Goal: Task Accomplishment & Management: Use online tool/utility

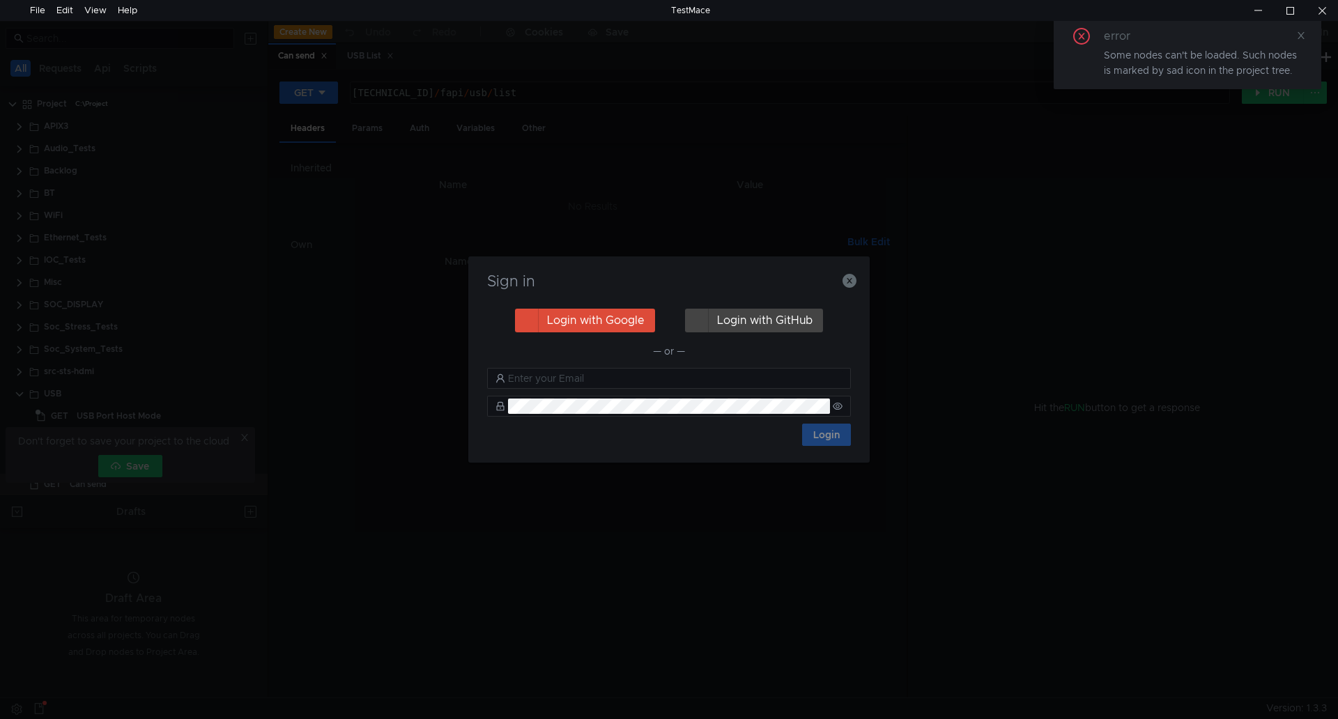
click at [860, 280] on div "Sign in Login with Google Login with GitHub — or — Login" at bounding box center [669, 360] width 402 height 206
click at [848, 276] on icon "button" at bounding box center [850, 281] width 14 height 14
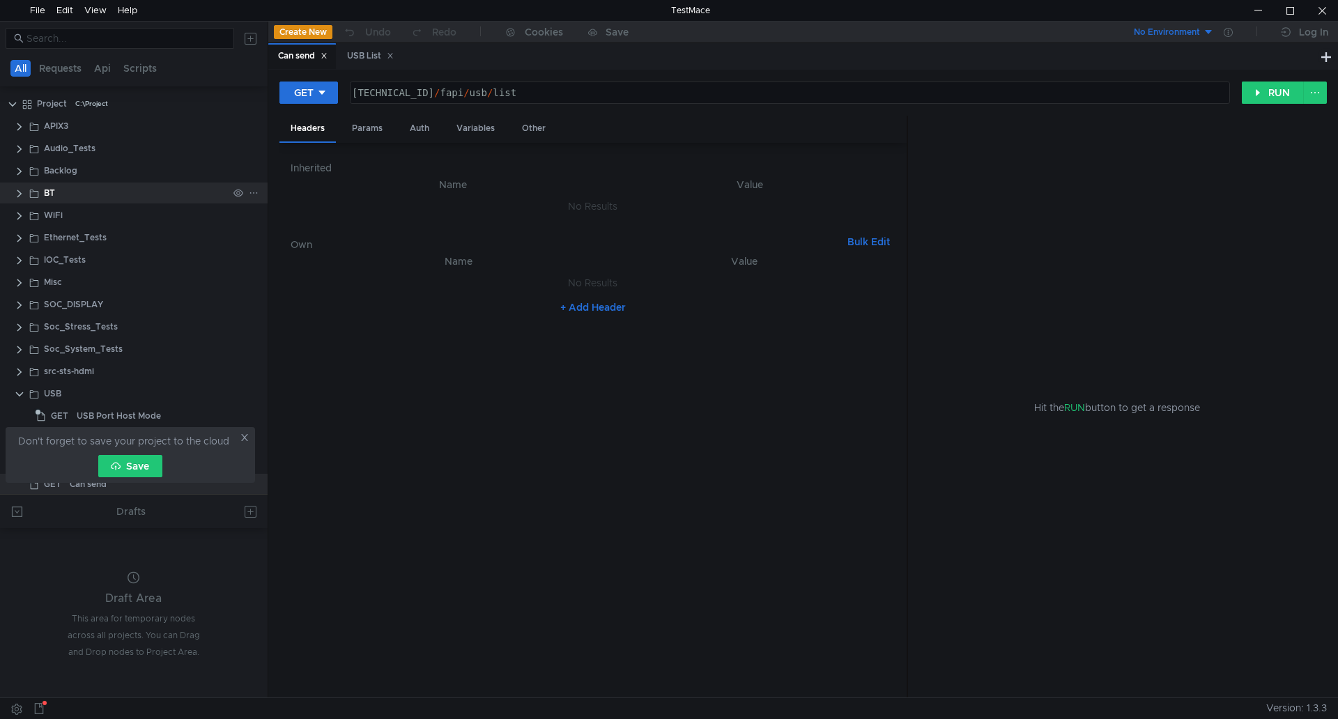
click at [21, 191] on clr-icon at bounding box center [19, 193] width 11 height 11
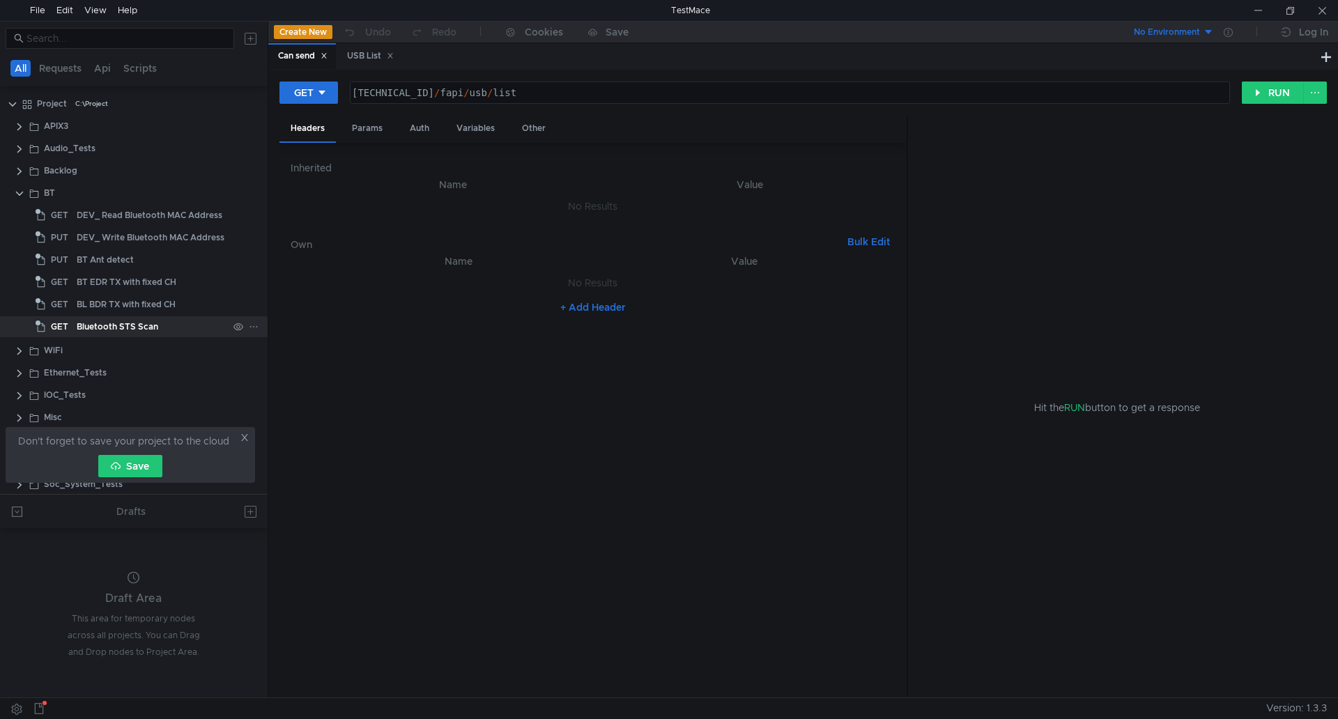
click at [121, 330] on div "Bluetooth STS Scan" at bounding box center [118, 326] width 82 height 21
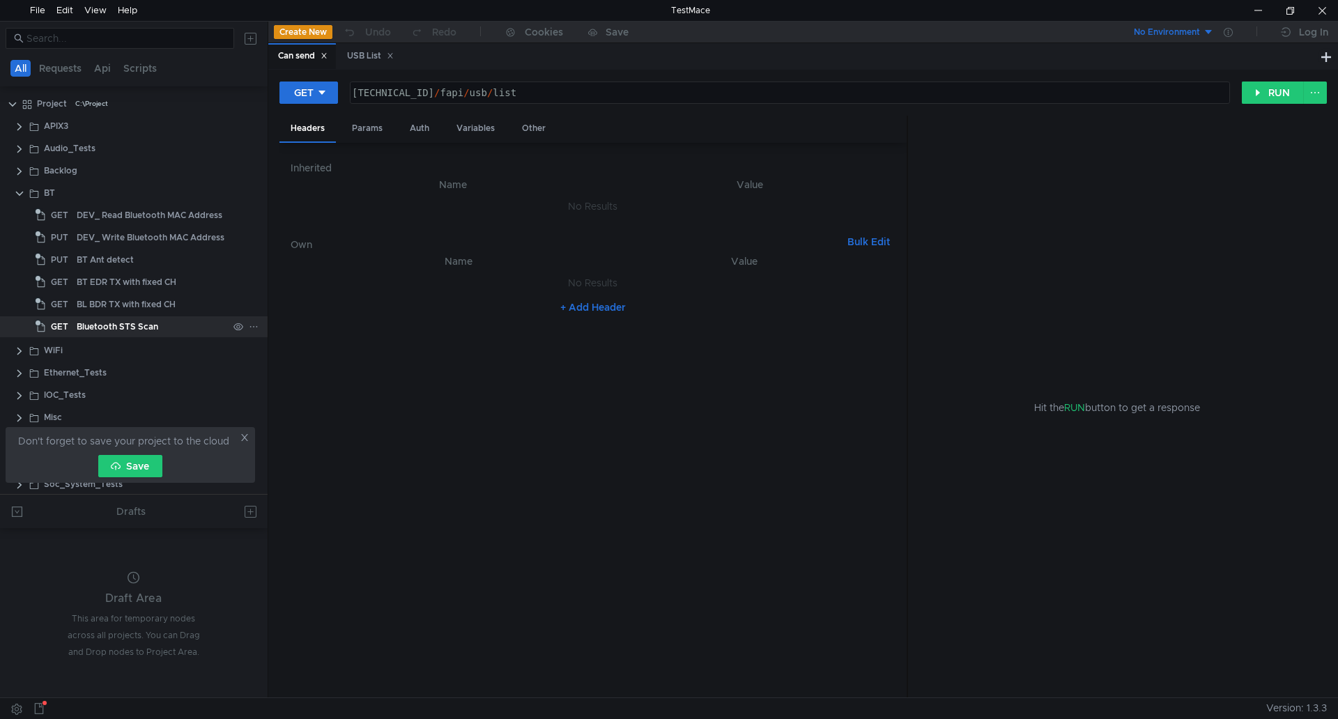
click at [121, 330] on div "Bluetooth STS Scan" at bounding box center [118, 326] width 82 height 21
click at [1287, 87] on button "RUN" at bounding box center [1273, 93] width 62 height 22
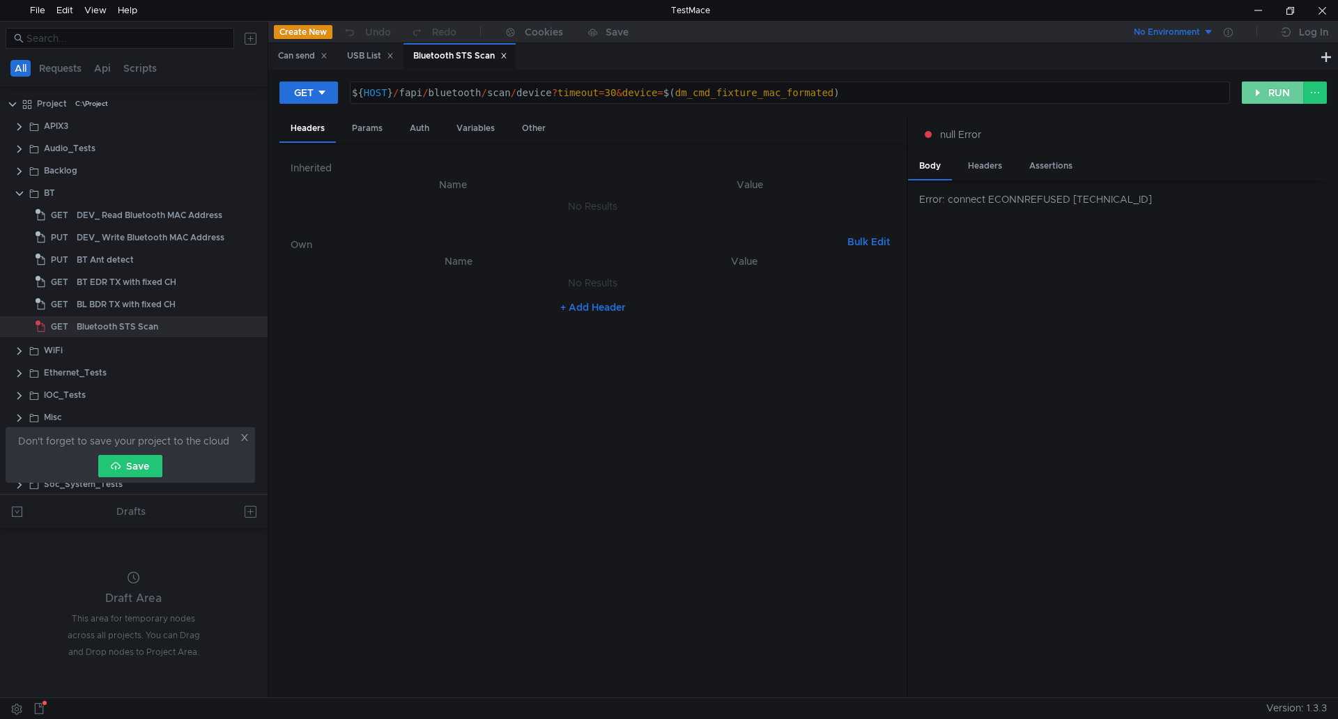
click at [1267, 94] on button "RUN" at bounding box center [1273, 93] width 62 height 22
click at [379, 54] on div "USB List" at bounding box center [370, 56] width 47 height 15
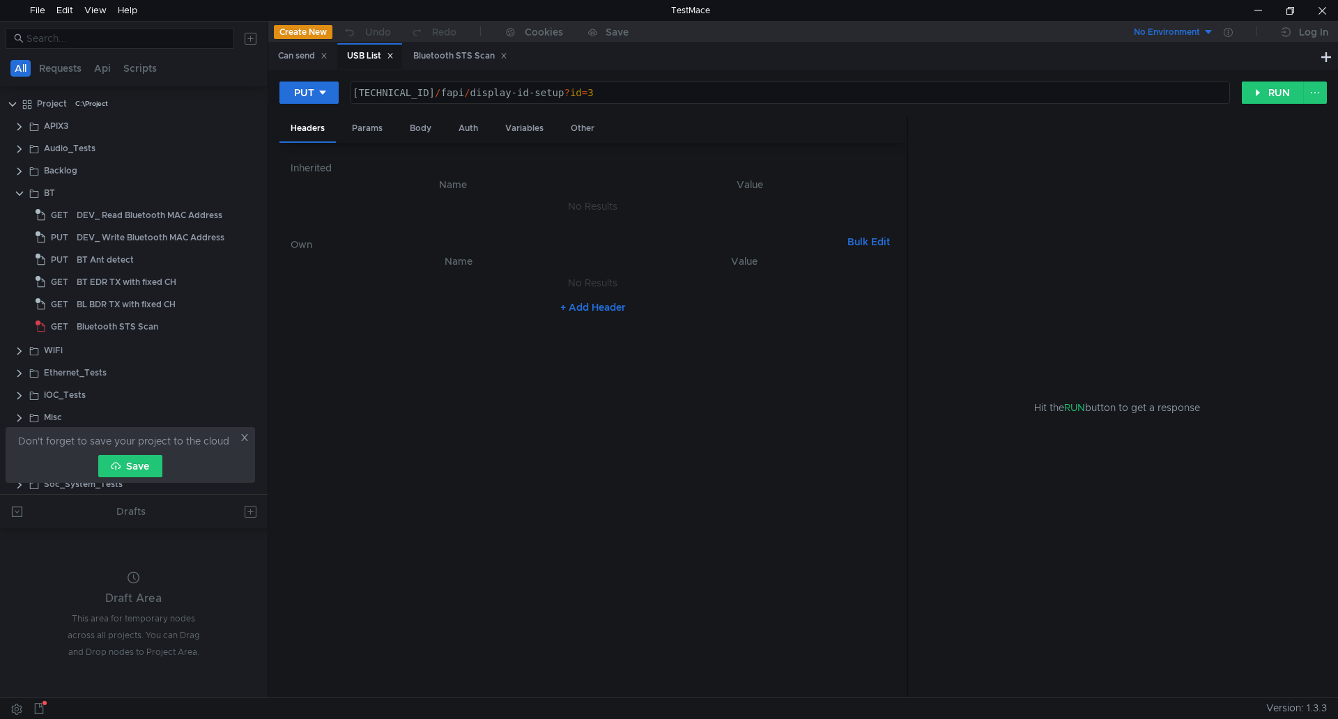
scroll to position [273, 0]
type textarea "160.48.199.99:8080/fapi/display-id-setup?id=3"
click at [375, 88] on div "160.48.199.99:8080 / fapi / display-id-setup ? id = 3" at bounding box center [789, 103] width 879 height 33
click at [375, 88] on div "160.48.199.99:8080 / fapi / display-id-setup ? id = 3" at bounding box center [790, 92] width 878 height 21
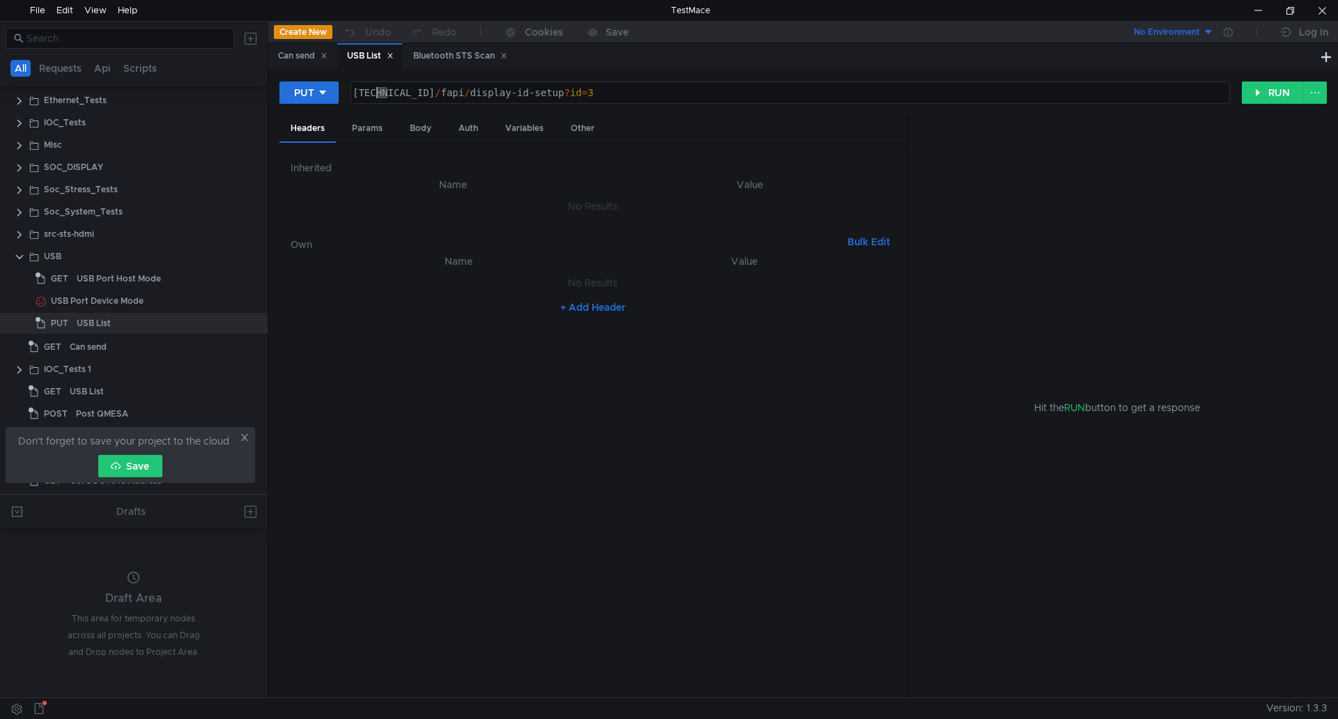
click at [375, 88] on div "160.48.199.99:8080 / fapi / display-id-setup ? id = 3" at bounding box center [789, 103] width 879 height 33
click at [353, 93] on div "160.48.199.99:8080 / fapi / display-id-setup ? id = 3" at bounding box center [790, 92] width 878 height 21
drag, startPoint x: 351, startPoint y: 92, endPoint x: 458, endPoint y: 91, distance: 107.4
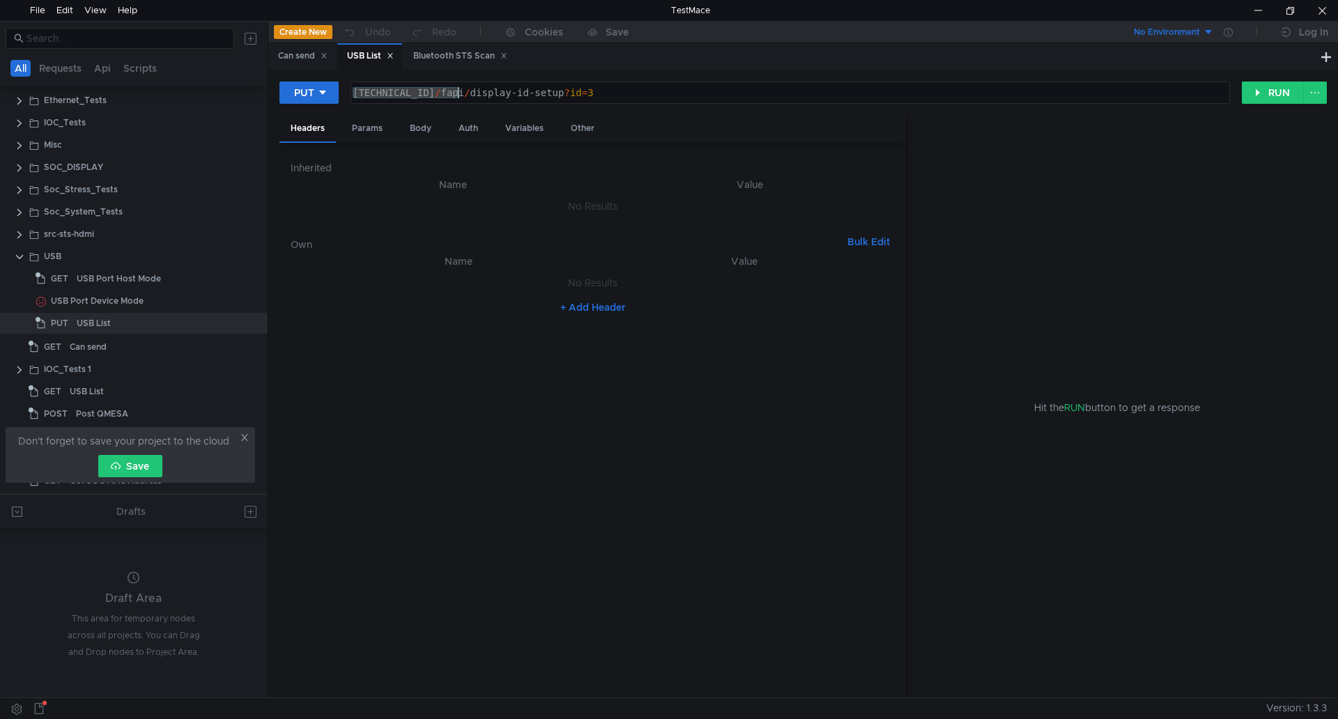
click at [458, 91] on div "160.48.199.99:8080 / fapi / display-id-setup ? id = 3" at bounding box center [789, 103] width 879 height 33
click at [457, 55] on div "Bluetooth STS Scan" at bounding box center [460, 56] width 94 height 15
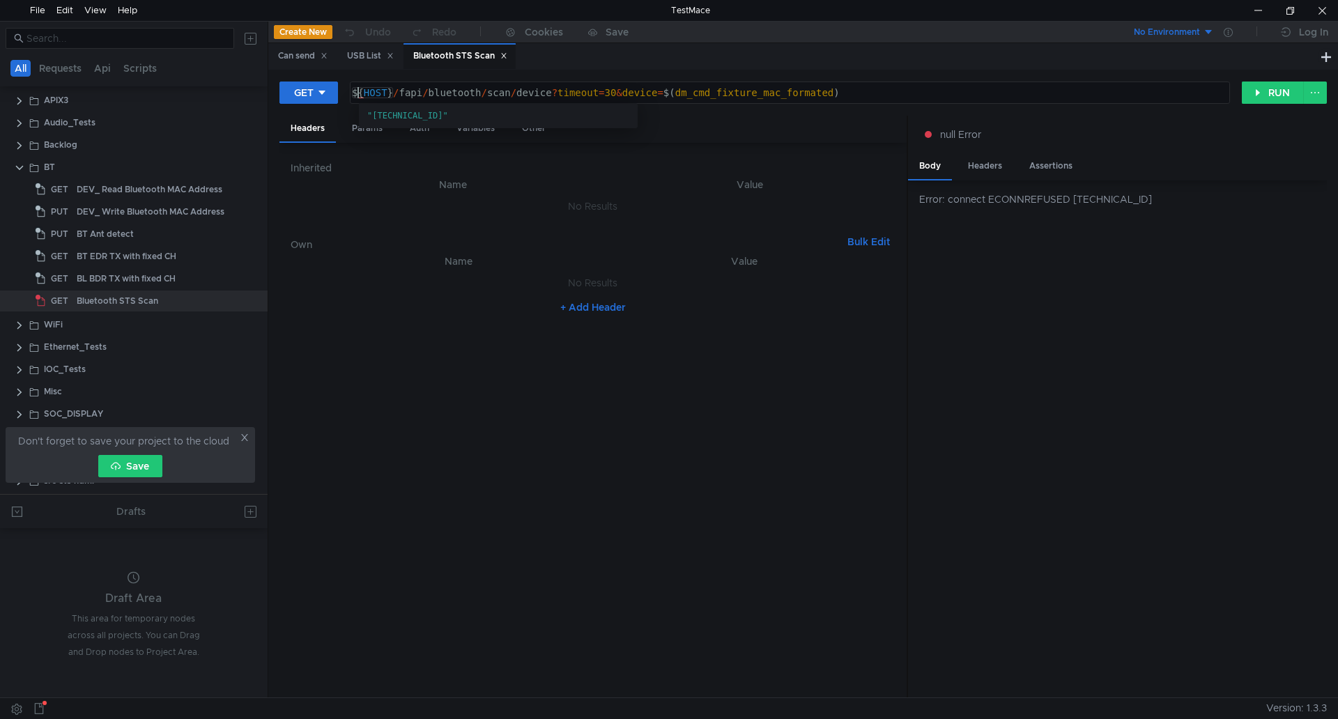
click at [359, 93] on div "${ HOST } / fapi / bluetooth / scan / device ? timeout = 30 & device = $( dm_cm…" at bounding box center [788, 103] width 879 height 33
click at [359, 93] on div "${ HOST } / fapi / bluetooth / scan / device ? timeout = 30 & device = $( dm_cm…" at bounding box center [790, 92] width 879 height 21
drag, startPoint x: 353, startPoint y: 91, endPoint x: 392, endPoint y: 91, distance: 39.0
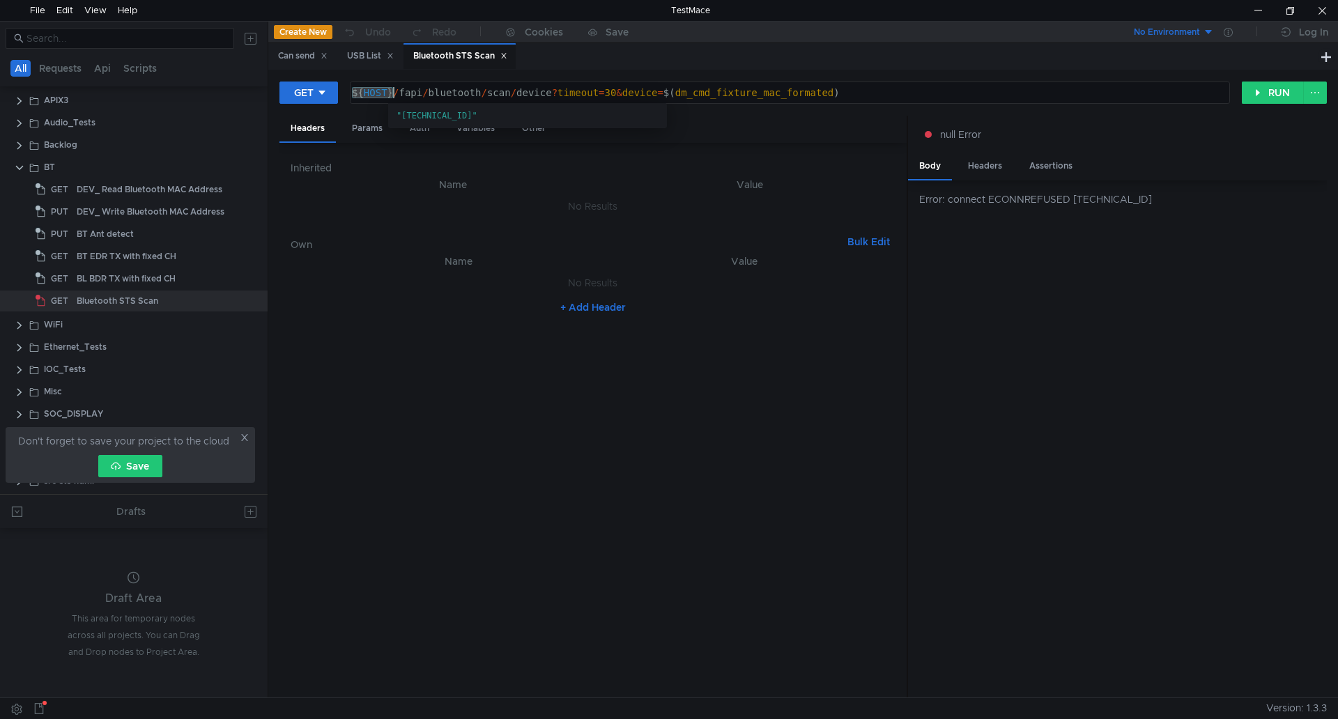
click at [392, 91] on div "${ HOST } / fapi / bluetooth / scan / device ? timeout = 30 & device = $( dm_cm…" at bounding box center [788, 103] width 879 height 33
paste textarea "[TECHNICAL_ID]"
type textarea "[TECHNICAL_ID]/fapi/bluetooth/scan/device?timeout=30&device=$(dm_cmd_fixture_ma…"
click at [1283, 94] on button "RUN" at bounding box center [1273, 93] width 62 height 22
click at [1261, 97] on button "RUN" at bounding box center [1273, 93] width 62 height 22
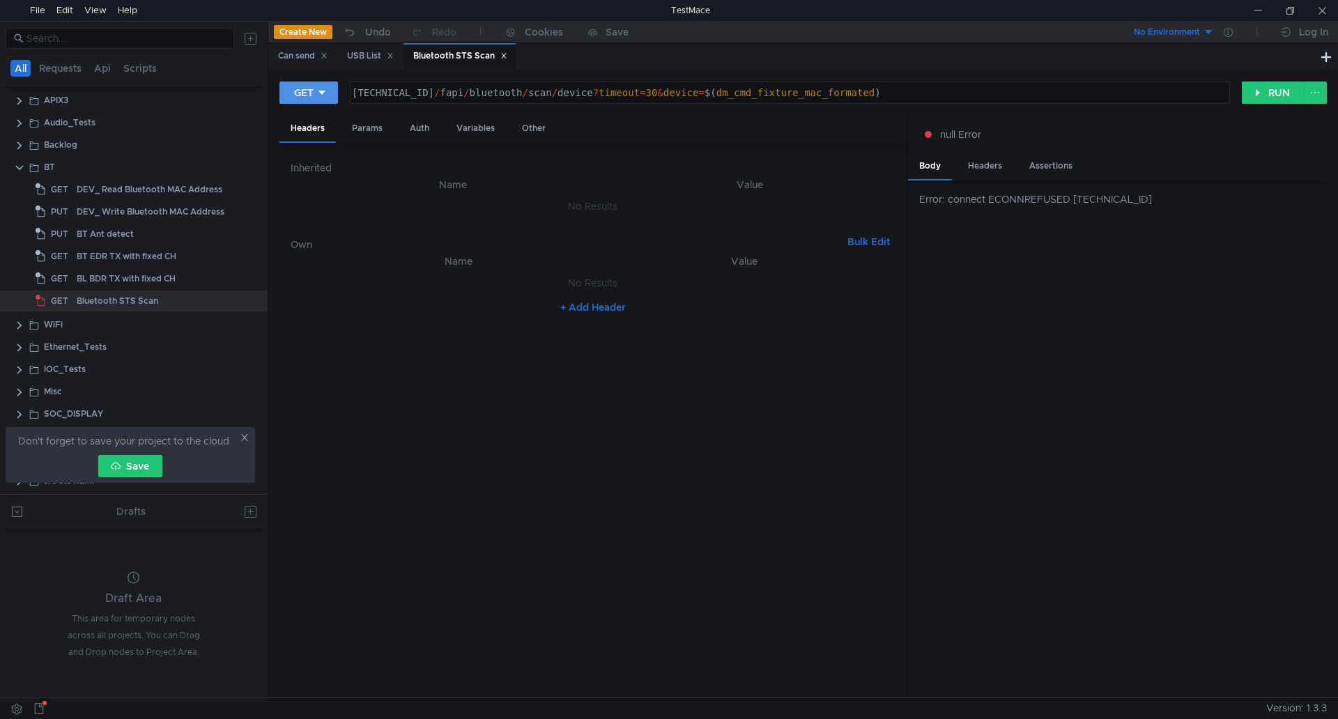
click at [329, 100] on button "GET" at bounding box center [309, 93] width 59 height 22
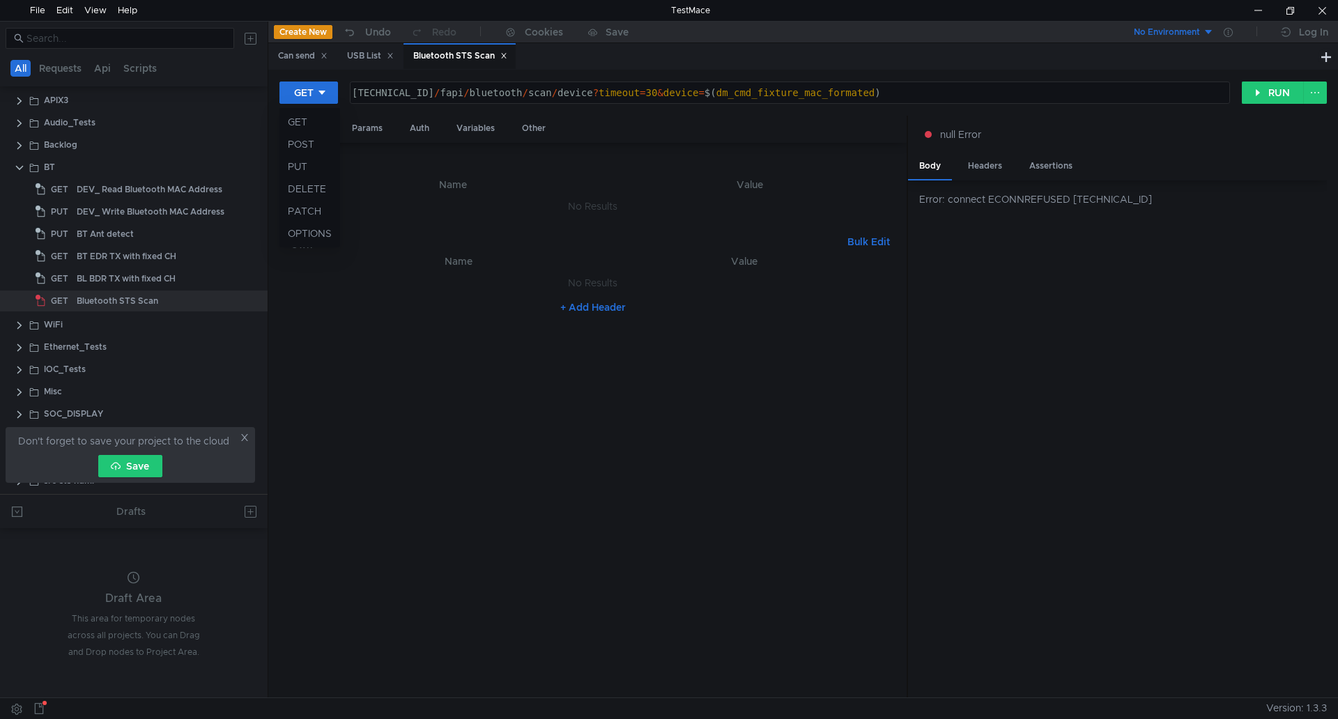
click at [331, 58] on div at bounding box center [669, 359] width 1338 height 719
click at [331, 58] on div "Can send" at bounding box center [302, 56] width 68 height 26
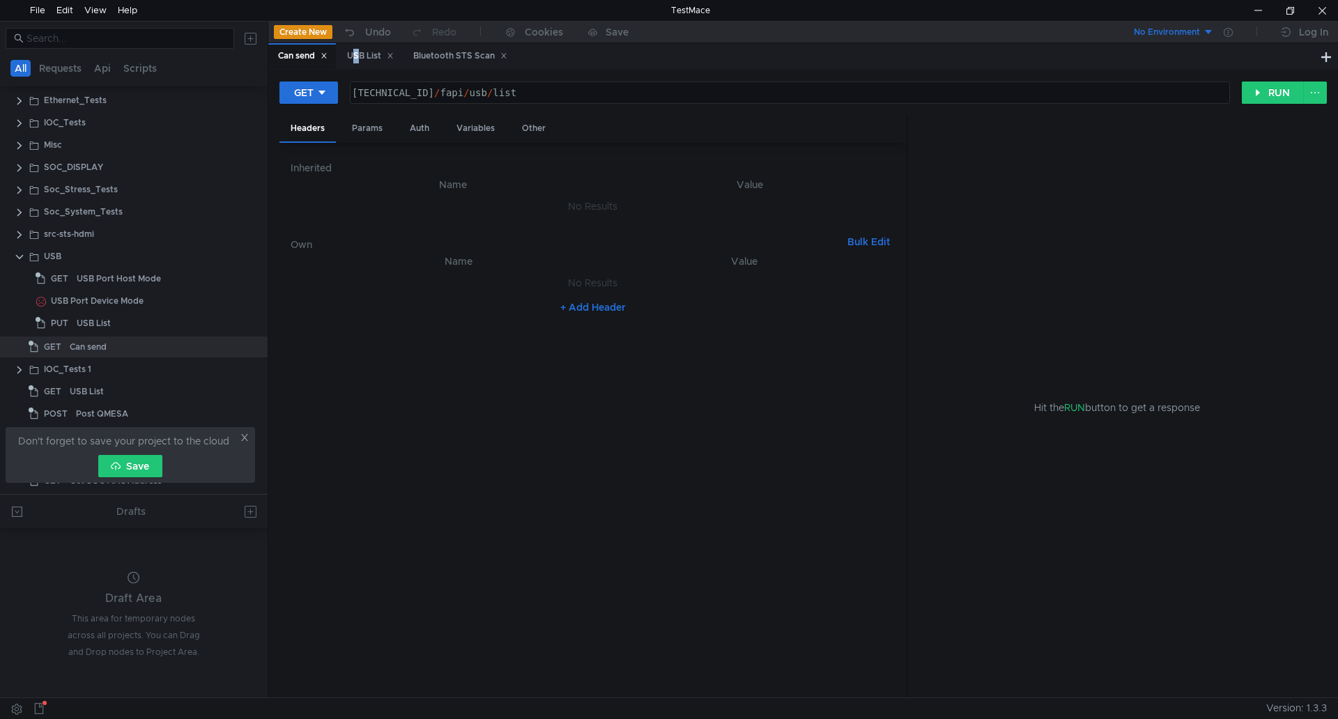
click at [331, 58] on div "Can send" at bounding box center [302, 56] width 68 height 26
click at [324, 53] on icon at bounding box center [324, 55] width 7 height 7
click at [324, 53] on icon at bounding box center [321, 55] width 7 height 7
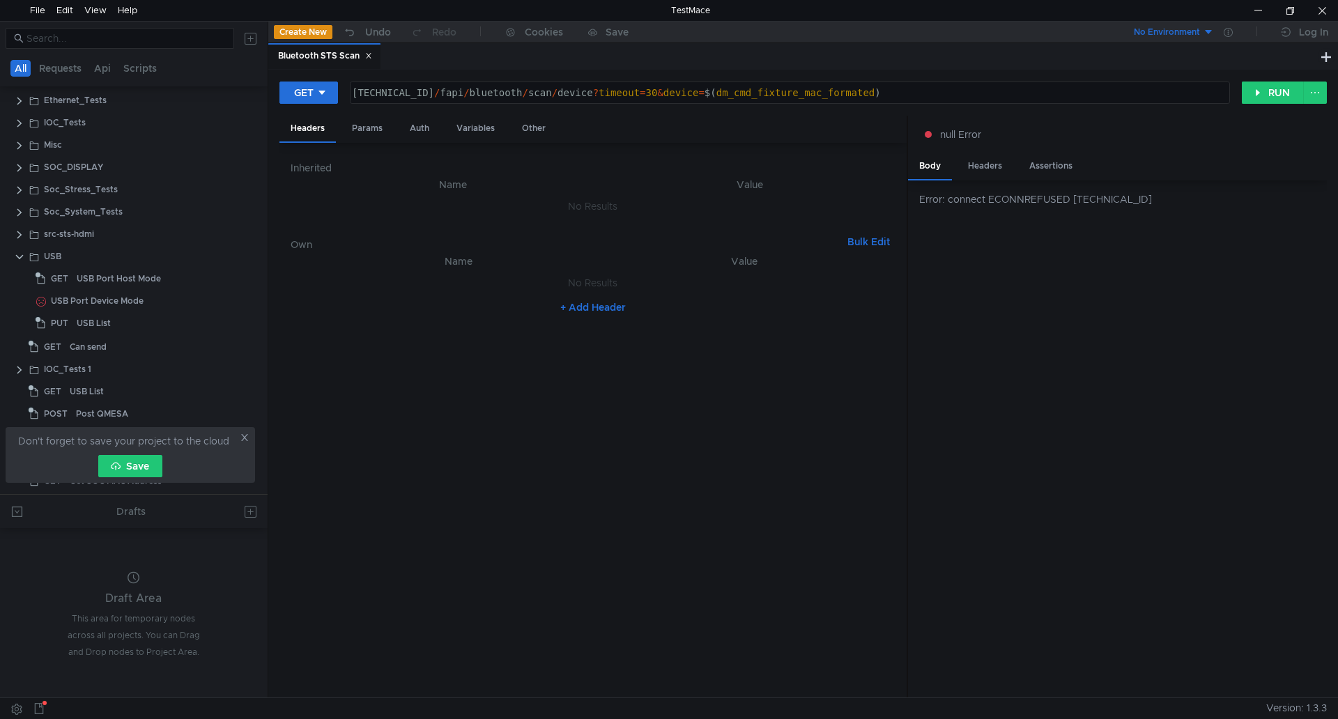
scroll to position [26, 0]
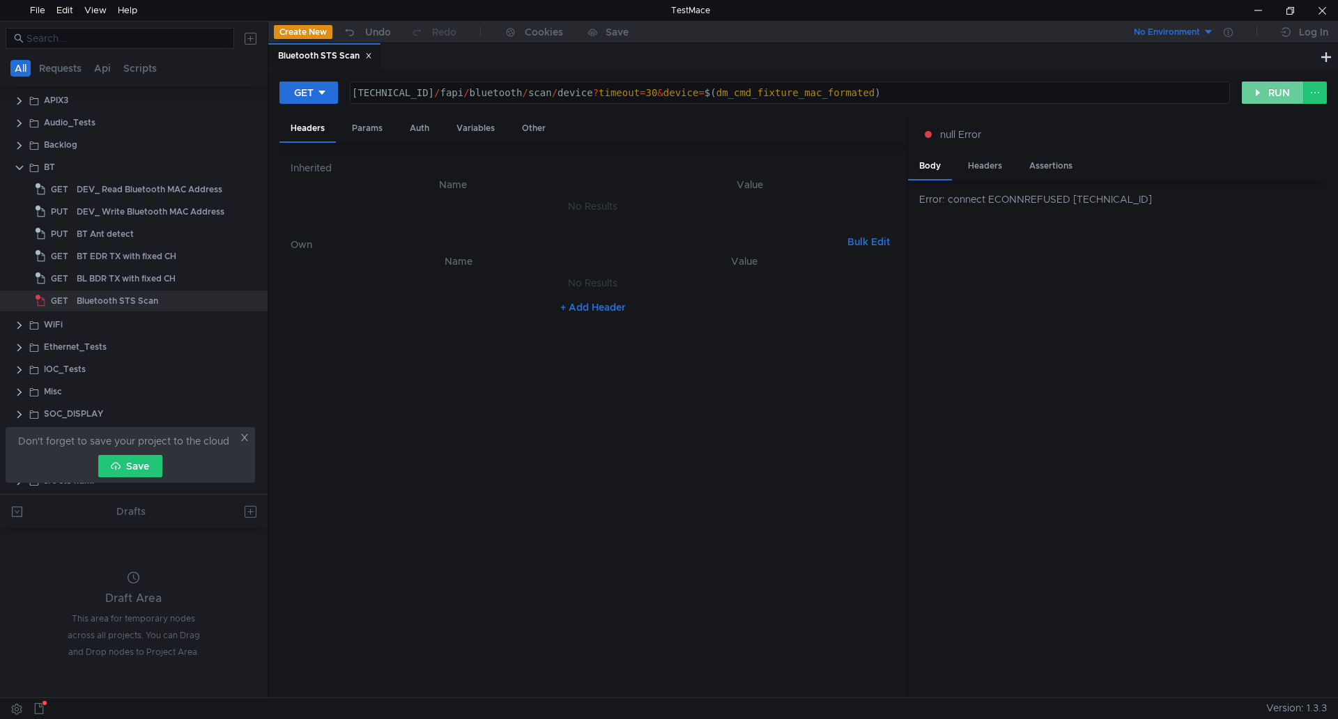
click at [1266, 88] on button "RUN" at bounding box center [1273, 93] width 62 height 22
drag, startPoint x: 976, startPoint y: 202, endPoint x: 1194, endPoint y: 190, distance: 218.5
click at [1194, 190] on div "Error: connect ECONNREFUSED 160.48.199.99:8080" at bounding box center [1117, 440] width 419 height 518
click at [378, 92] on div "160.48.199.99:8080 / fapi / bluetooth / scan / device ? timeout = 30 & device =…" at bounding box center [788, 103] width 879 height 33
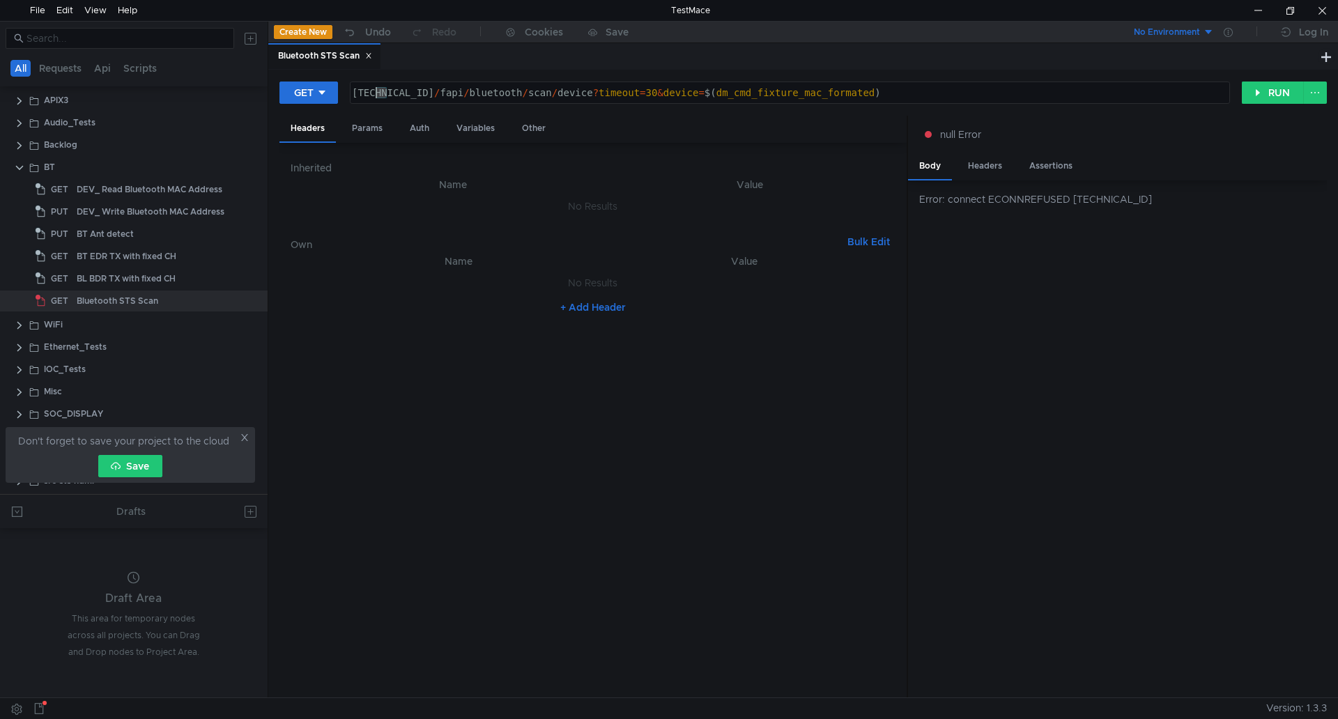
click at [378, 92] on div "160.48.199.99:8080 / fapi / bluetooth / scan / device ? timeout = 30 & device =…" at bounding box center [788, 103] width 879 height 33
click at [378, 92] on div "160.48.199.99:8080 / fapi / bluetooth / scan / device ? timeout = 30 & device =…" at bounding box center [790, 92] width 879 height 21
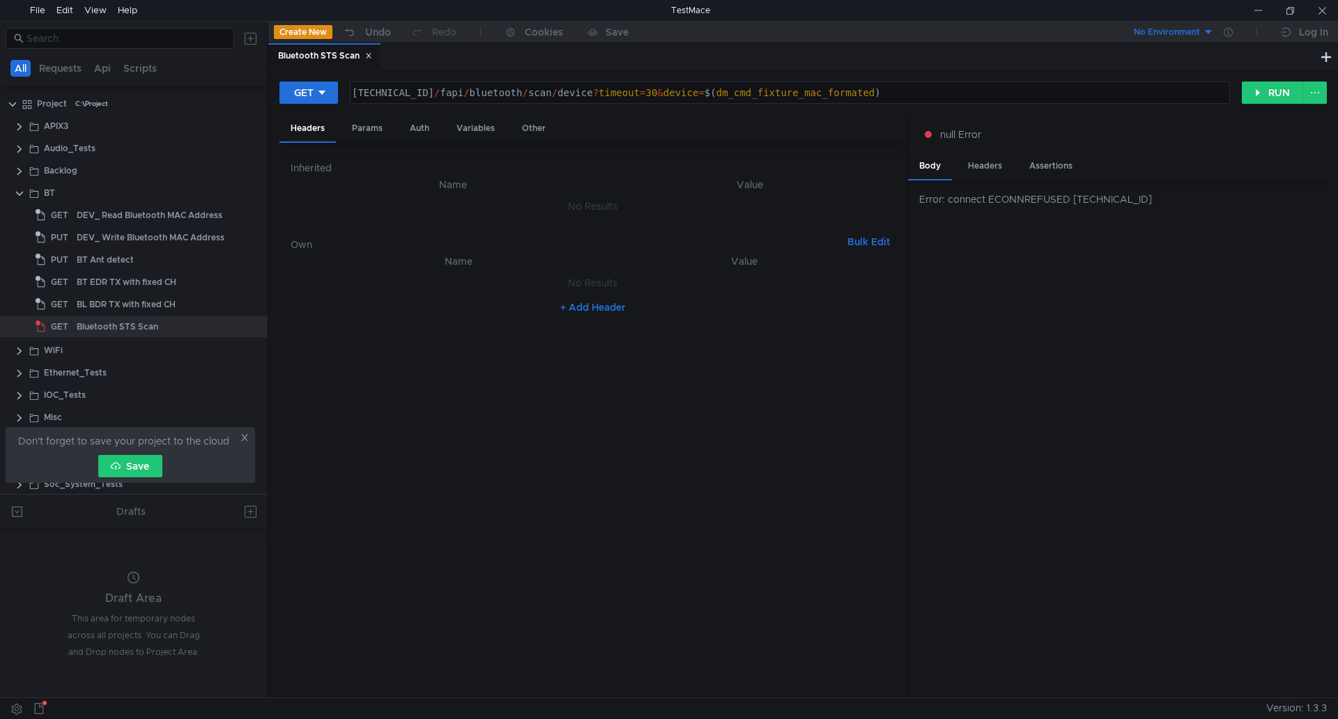
scroll to position [26, 0]
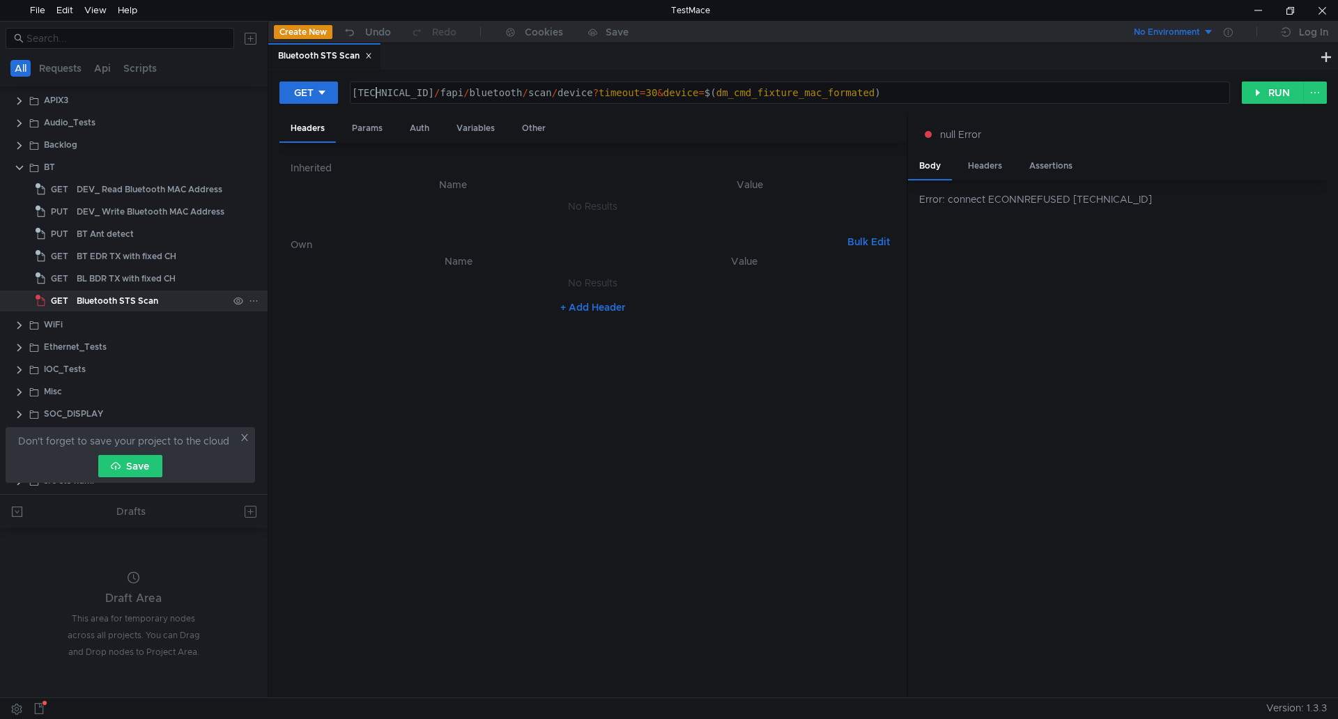
click at [156, 303] on div "Bluetooth STS Scan" at bounding box center [118, 301] width 82 height 21
click at [1262, 100] on button "RUN" at bounding box center [1273, 93] width 62 height 22
click at [40, 705] on icon at bounding box center [38, 708] width 11 height 11
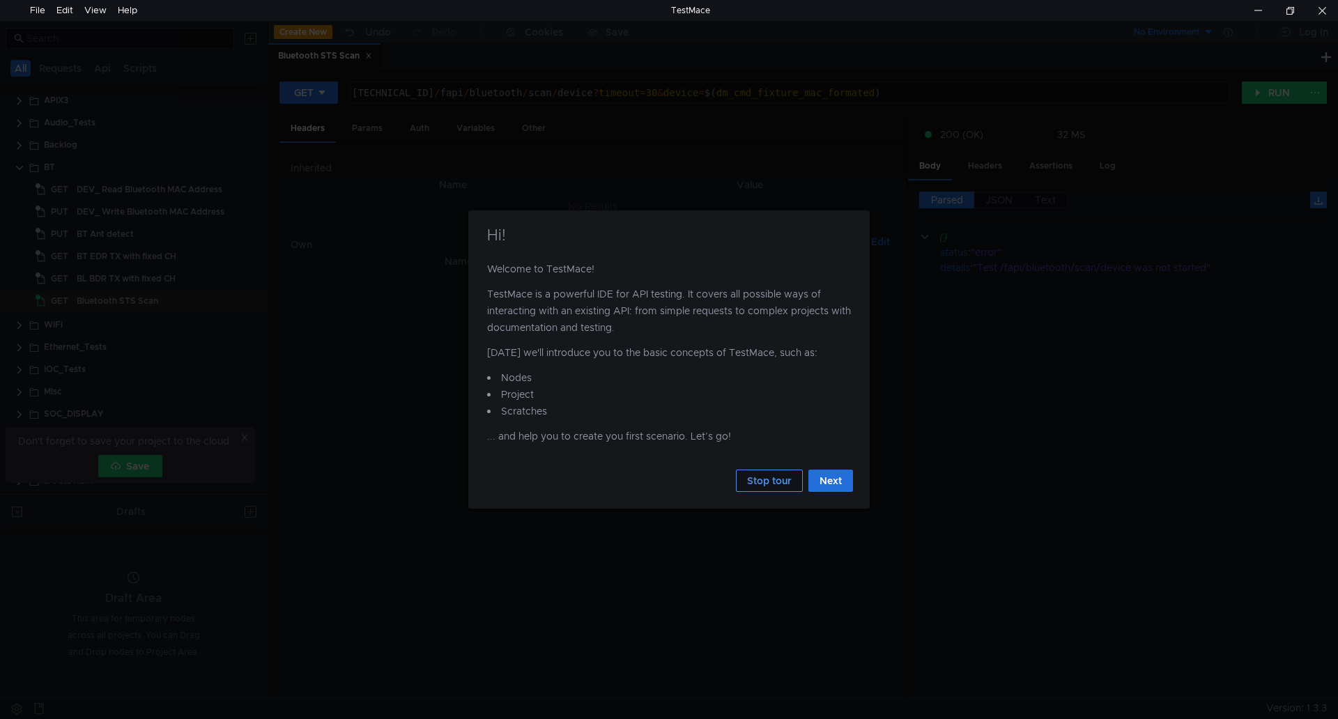
click at [781, 479] on button "Stop tour" at bounding box center [769, 481] width 67 height 22
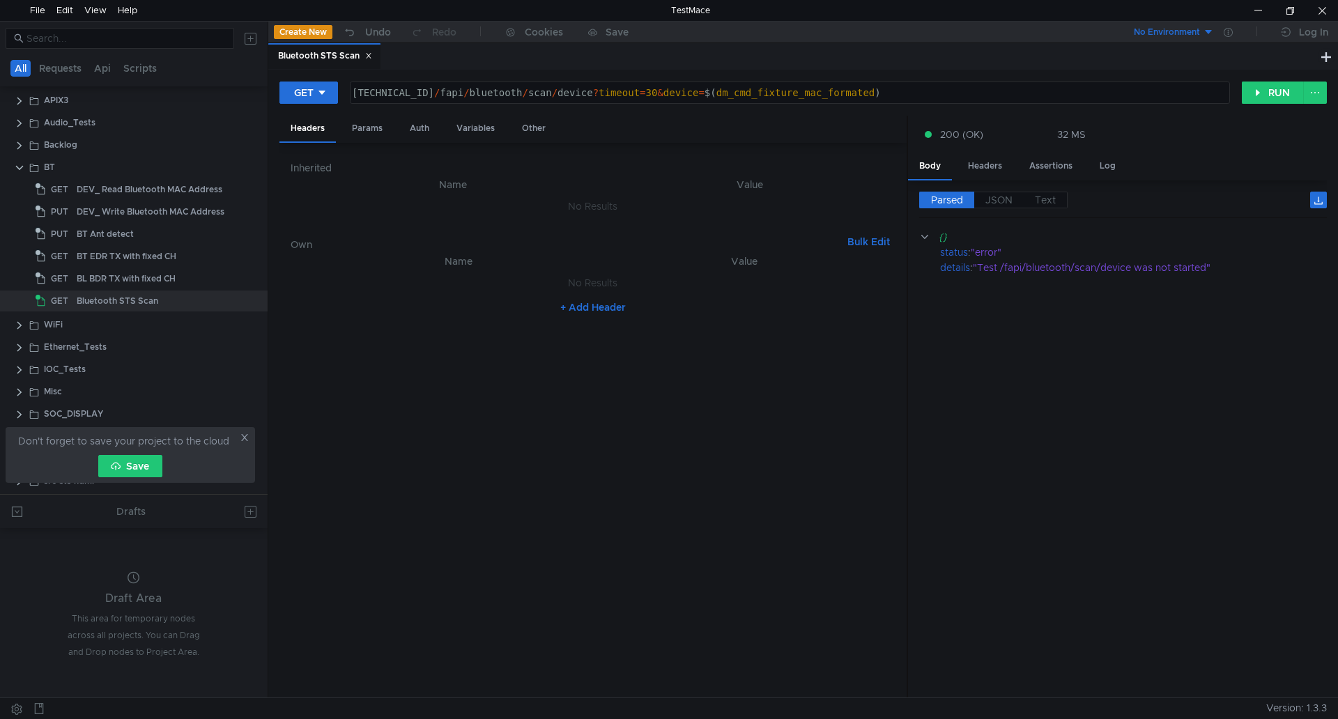
click at [991, 446] on cdk-virtual-scroll-viewport "{} status : "error" details : "Test /fapi/bluetooth/scan/device was not started"" at bounding box center [1123, 458] width 408 height 458
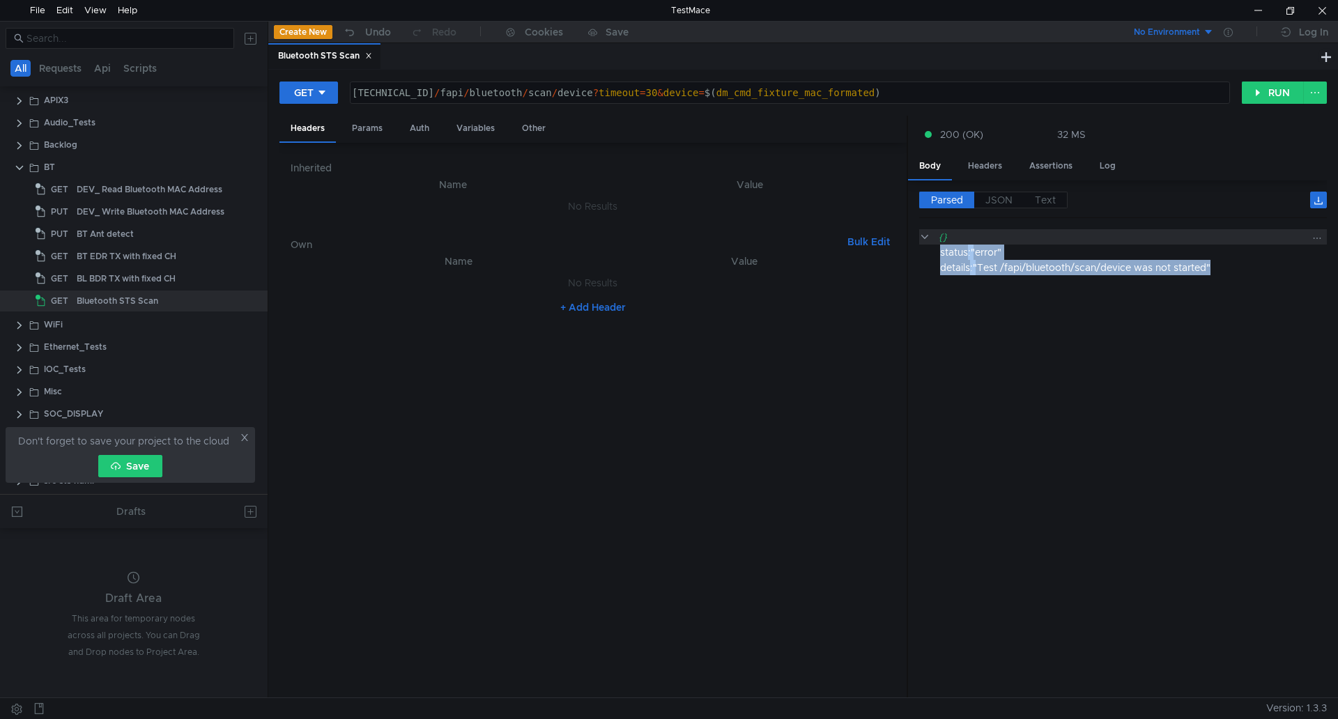
drag, startPoint x: 1233, startPoint y: 270, endPoint x: 968, endPoint y: 240, distance: 267.3
click at [968, 240] on div "{} status : "error" details : "Test /fapi/bluetooth/scan/device was not started"" at bounding box center [1123, 252] width 408 height 46
copy div "status : "error" details : "Test /fapi/bluetooth/scan/device was not started""
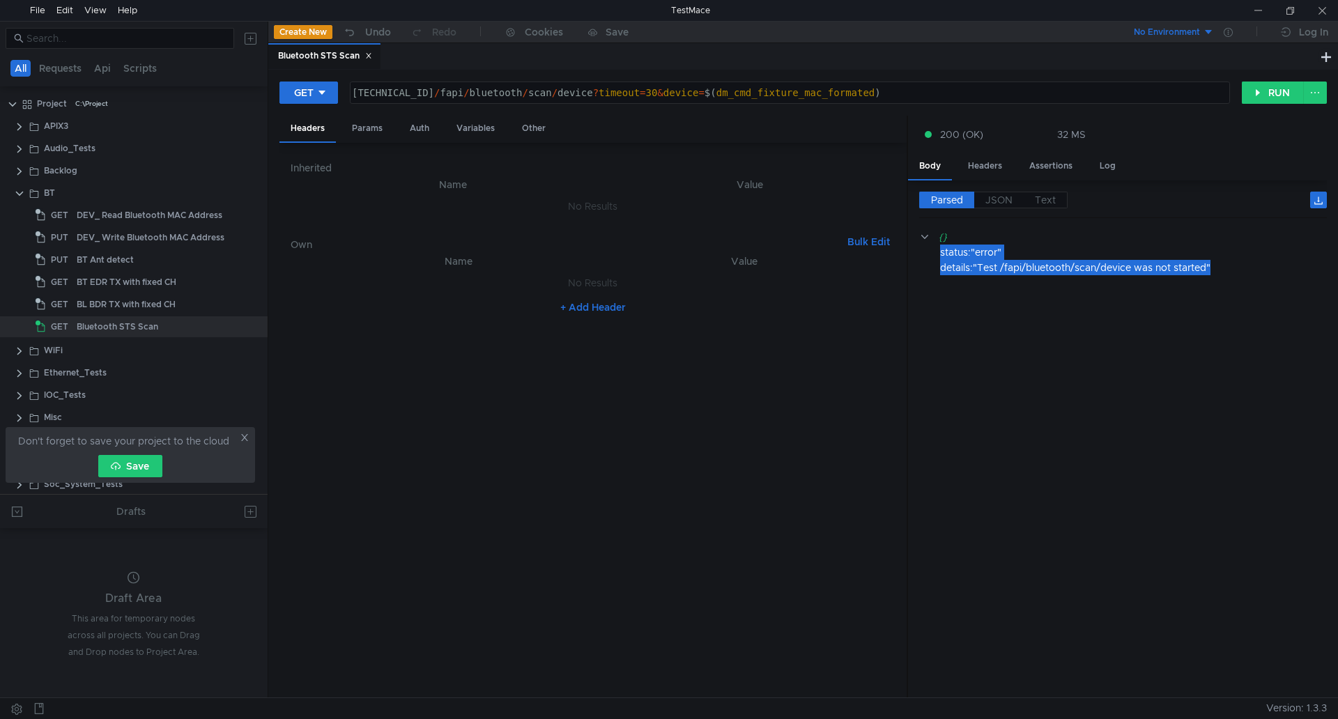
scroll to position [26, 0]
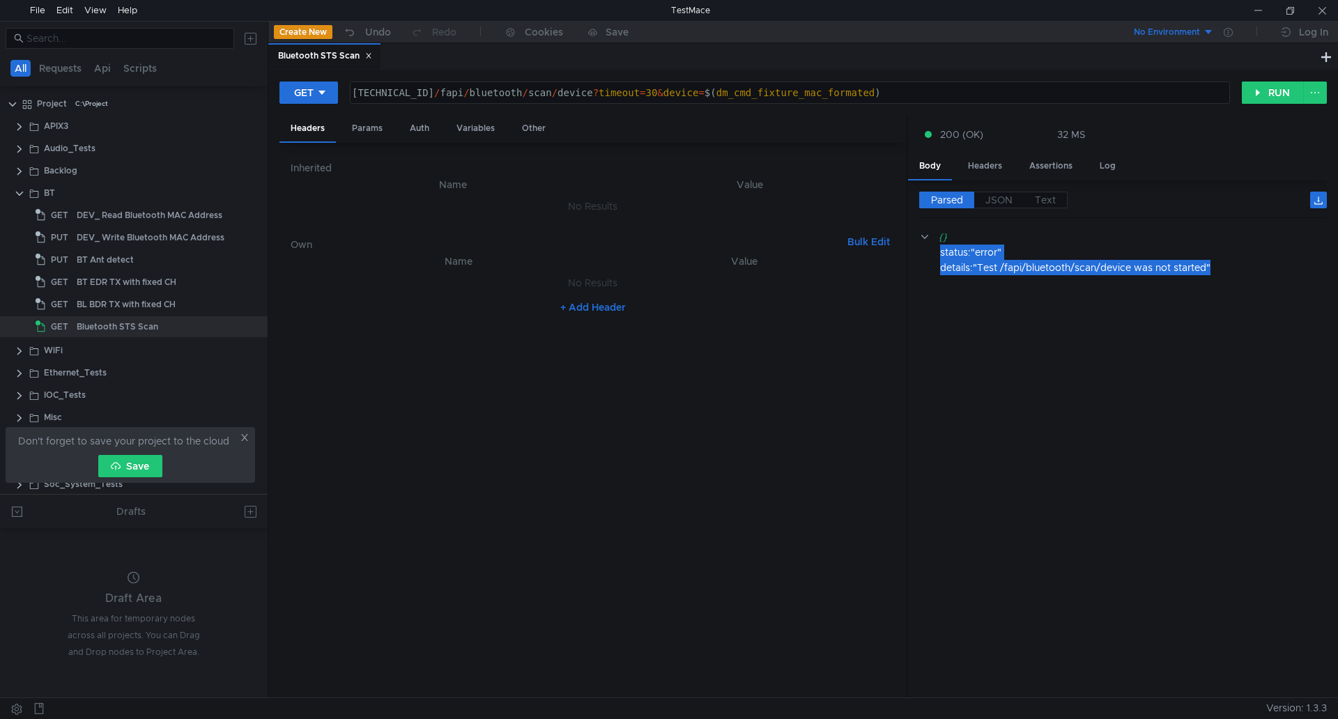
scroll to position [26, 0]
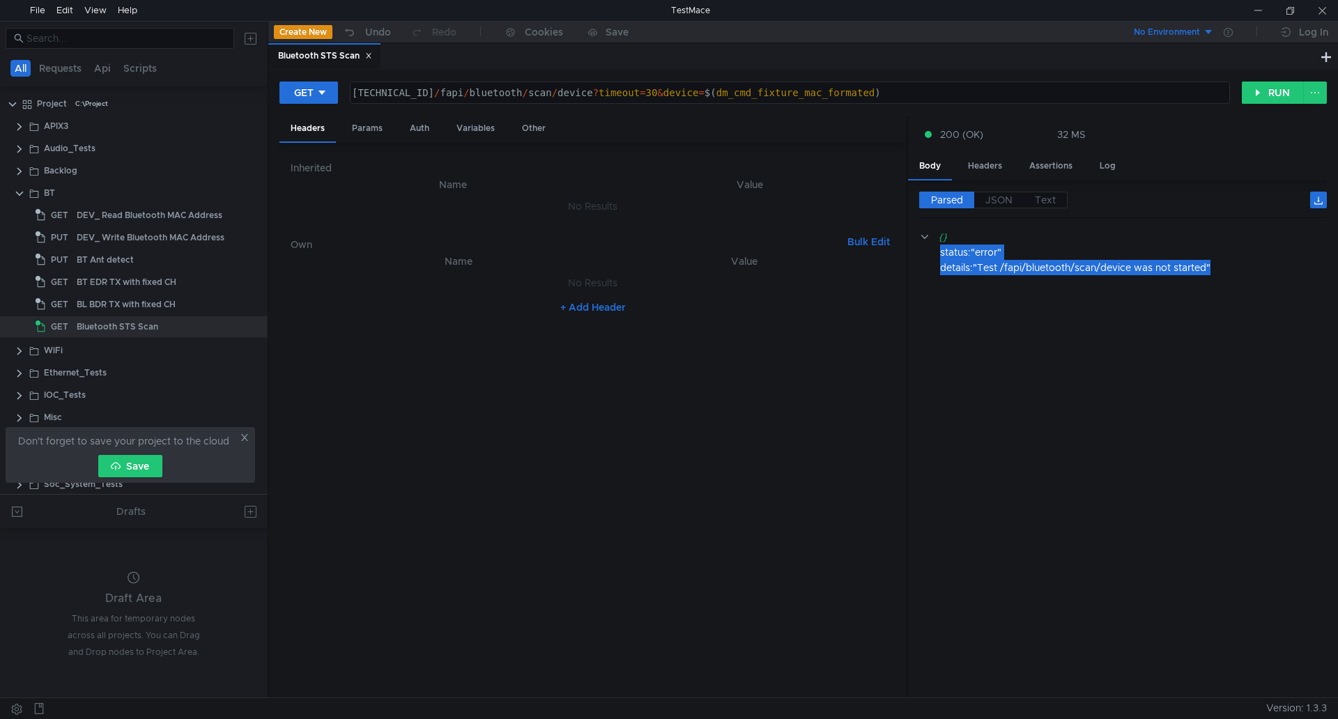
scroll to position [26, 0]
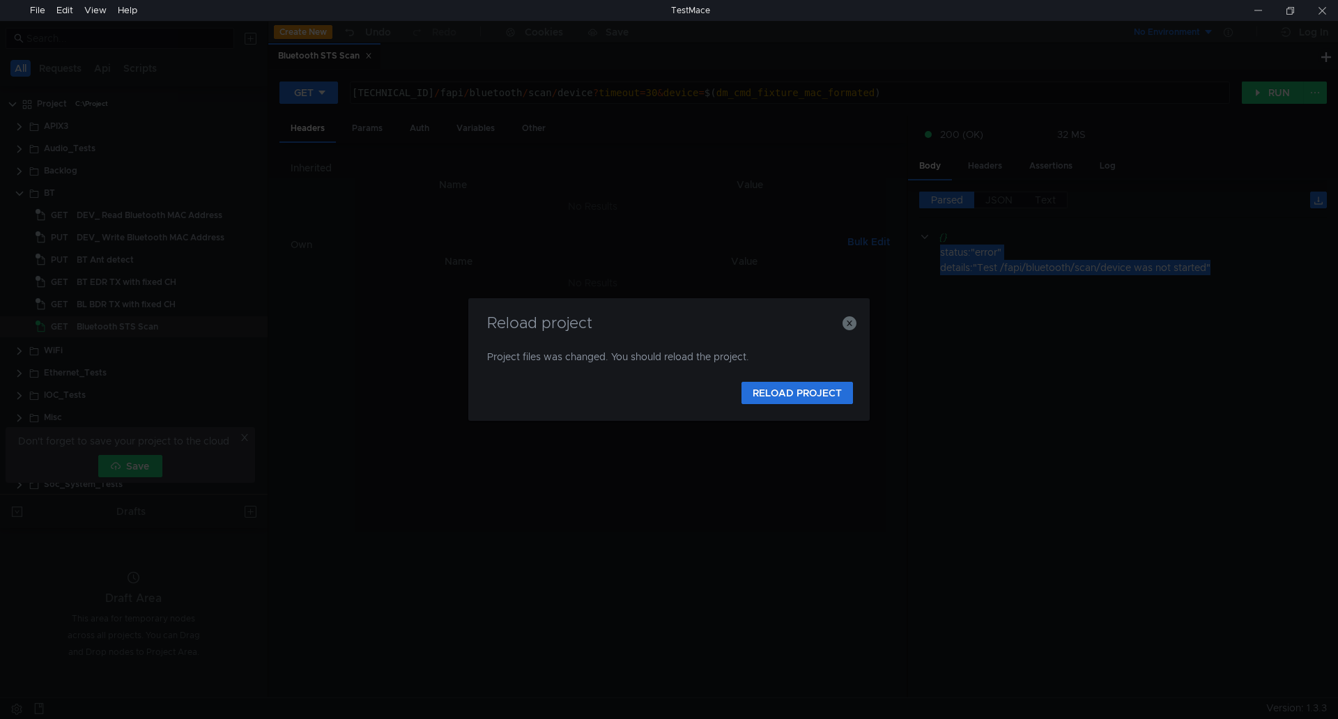
scroll to position [26, 0]
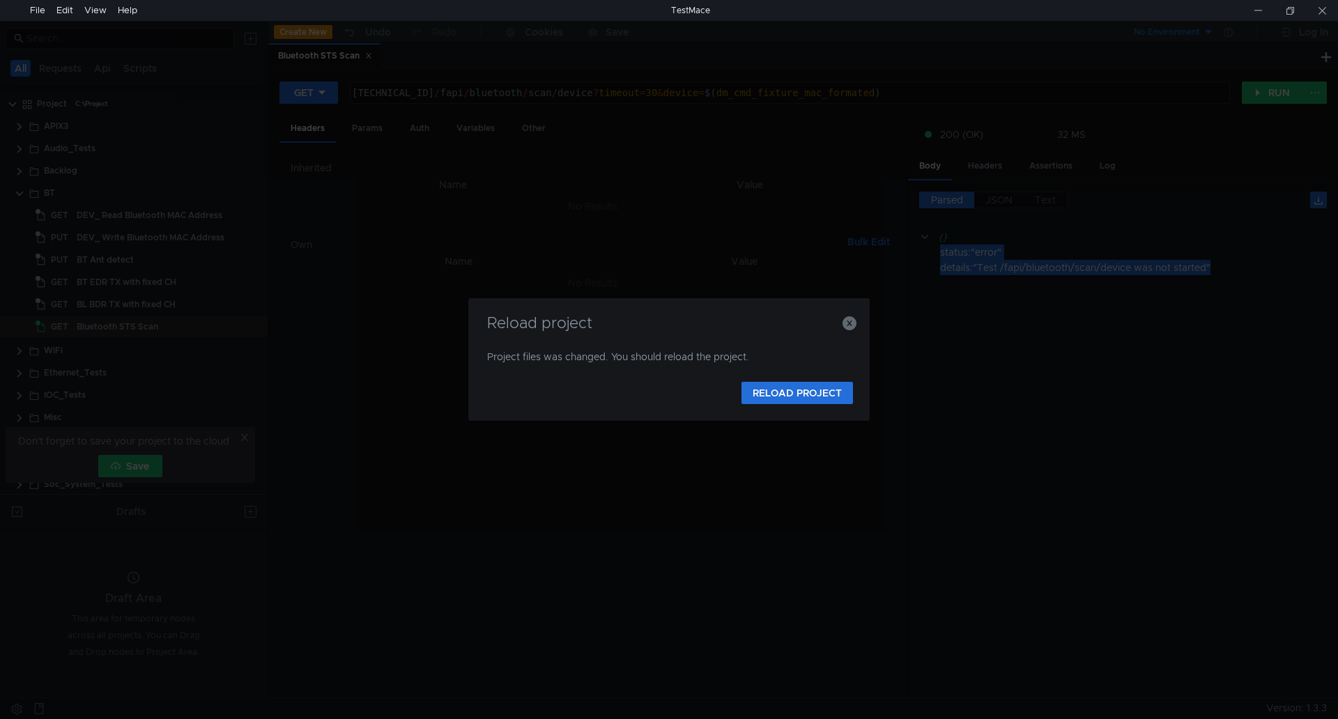
scroll to position [26, 0]
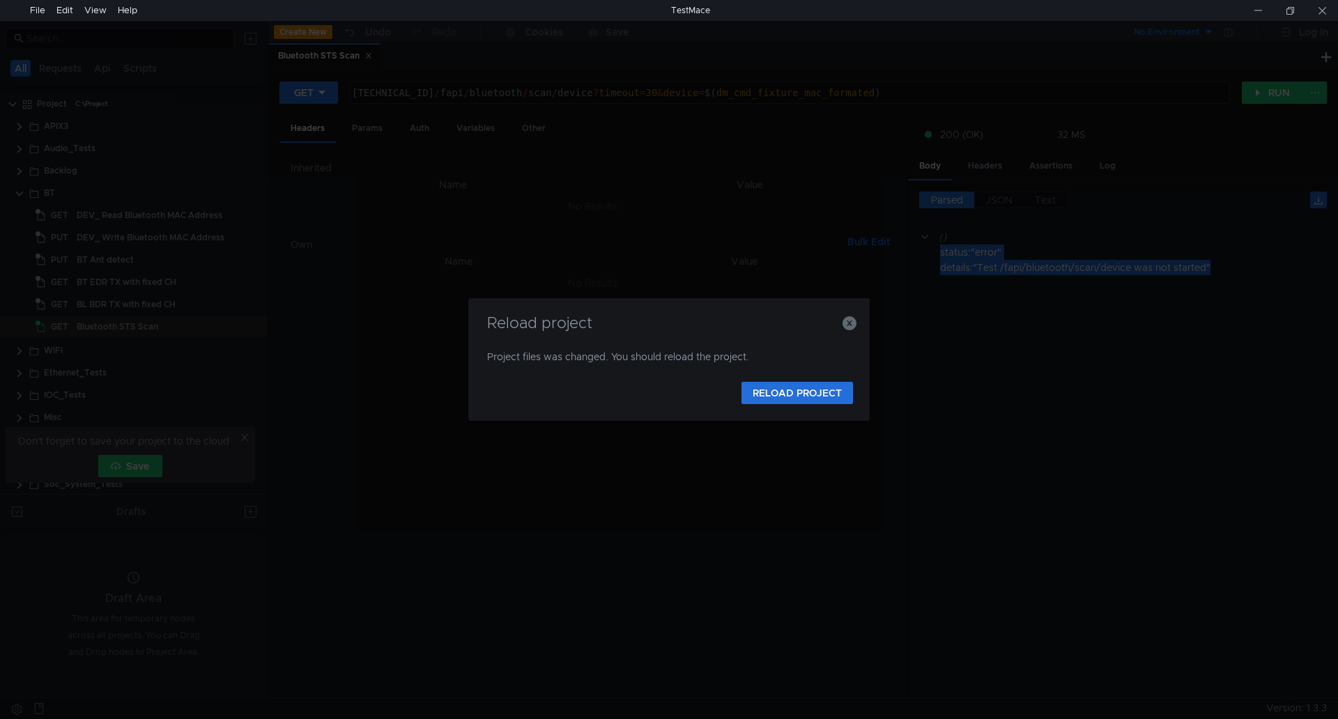
scroll to position [26, 0]
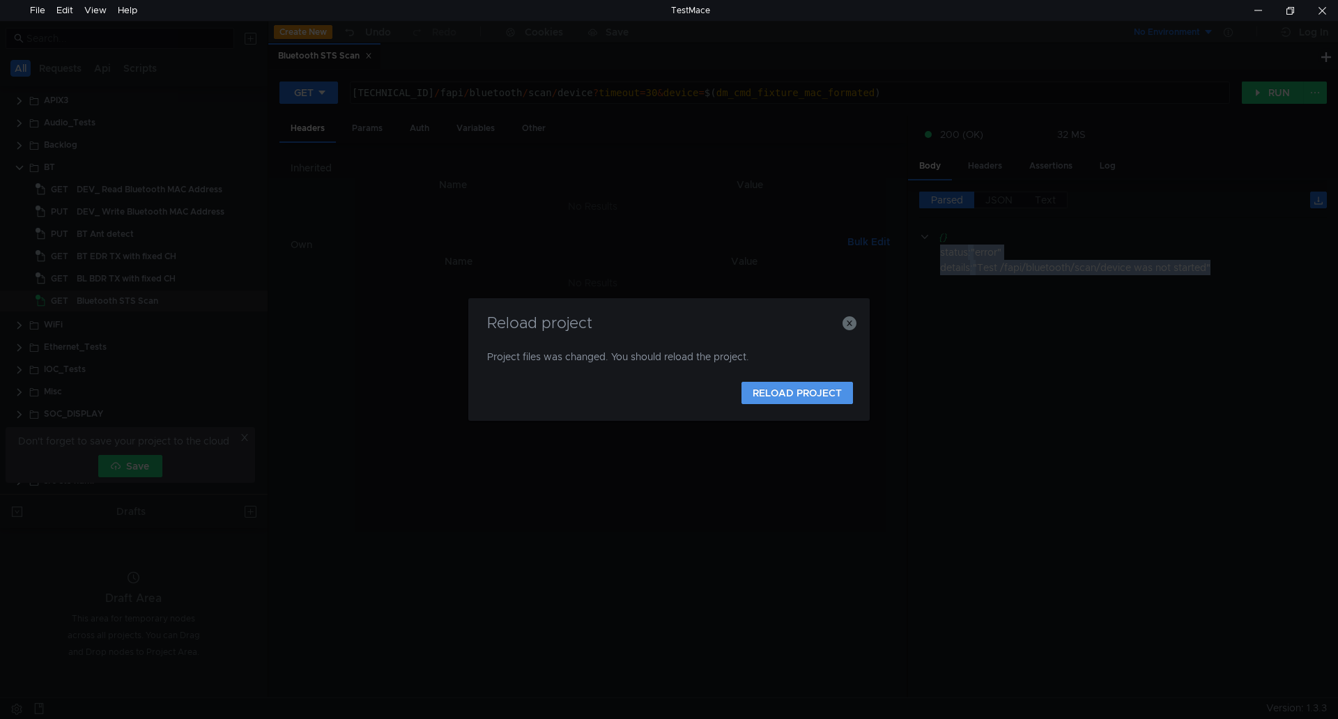
click at [809, 394] on button "RELOAD PROJECT" at bounding box center [798, 393] width 112 height 22
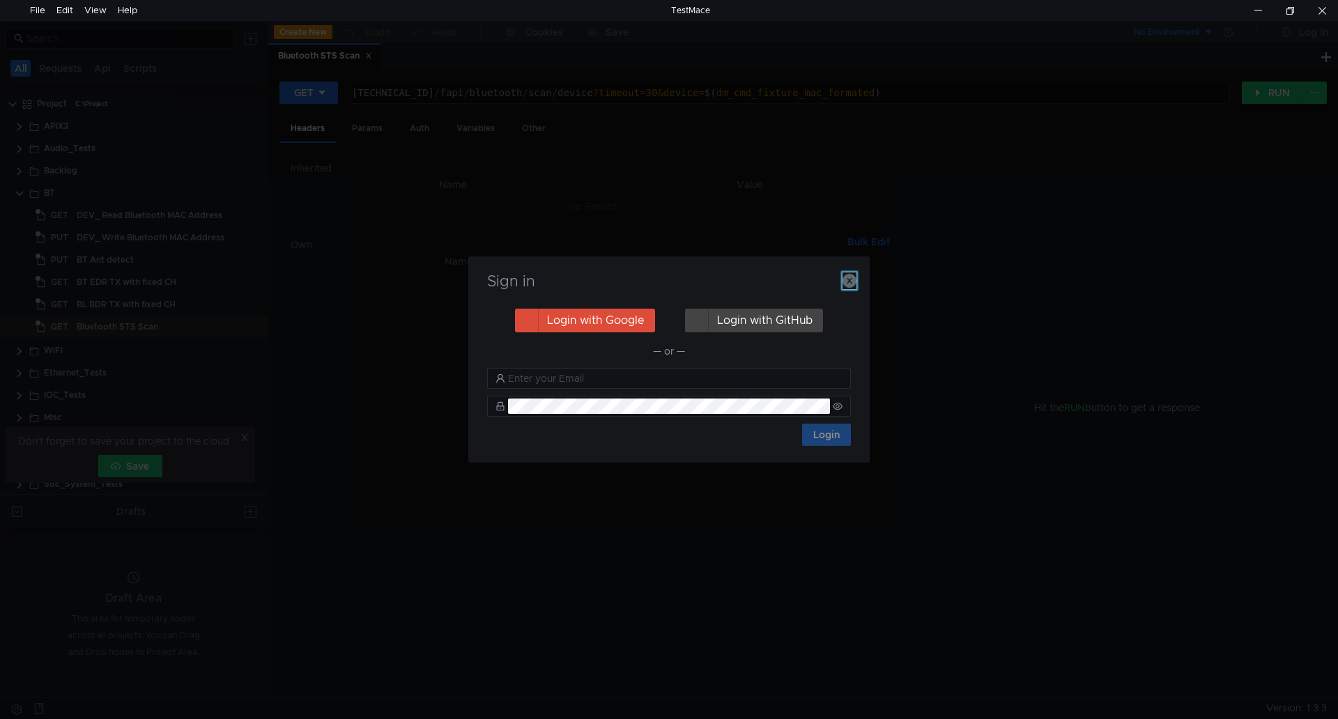
click at [847, 288] on icon "button" at bounding box center [850, 281] width 14 height 14
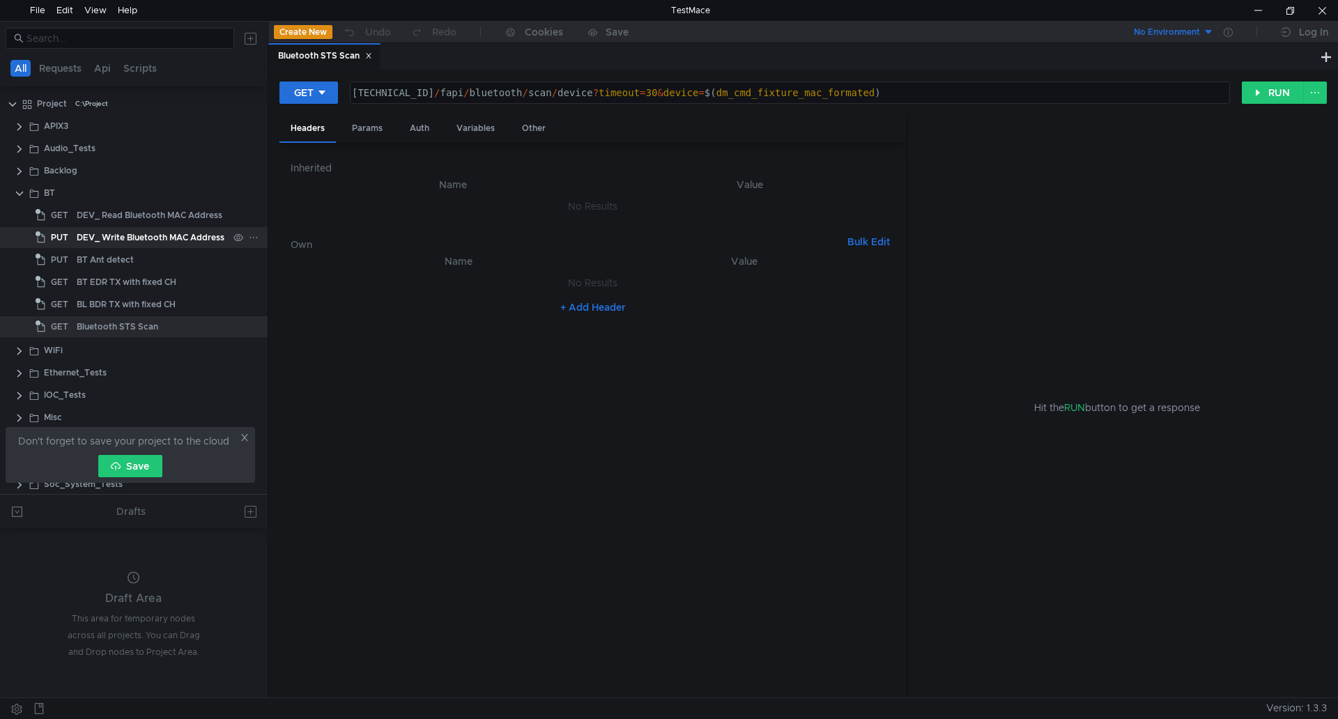
click at [140, 237] on div "DEV_ Write Bluetooth MAC Address" at bounding box center [151, 237] width 148 height 21
click at [139, 321] on div "Bluetooth STS Scan" at bounding box center [118, 326] width 82 height 21
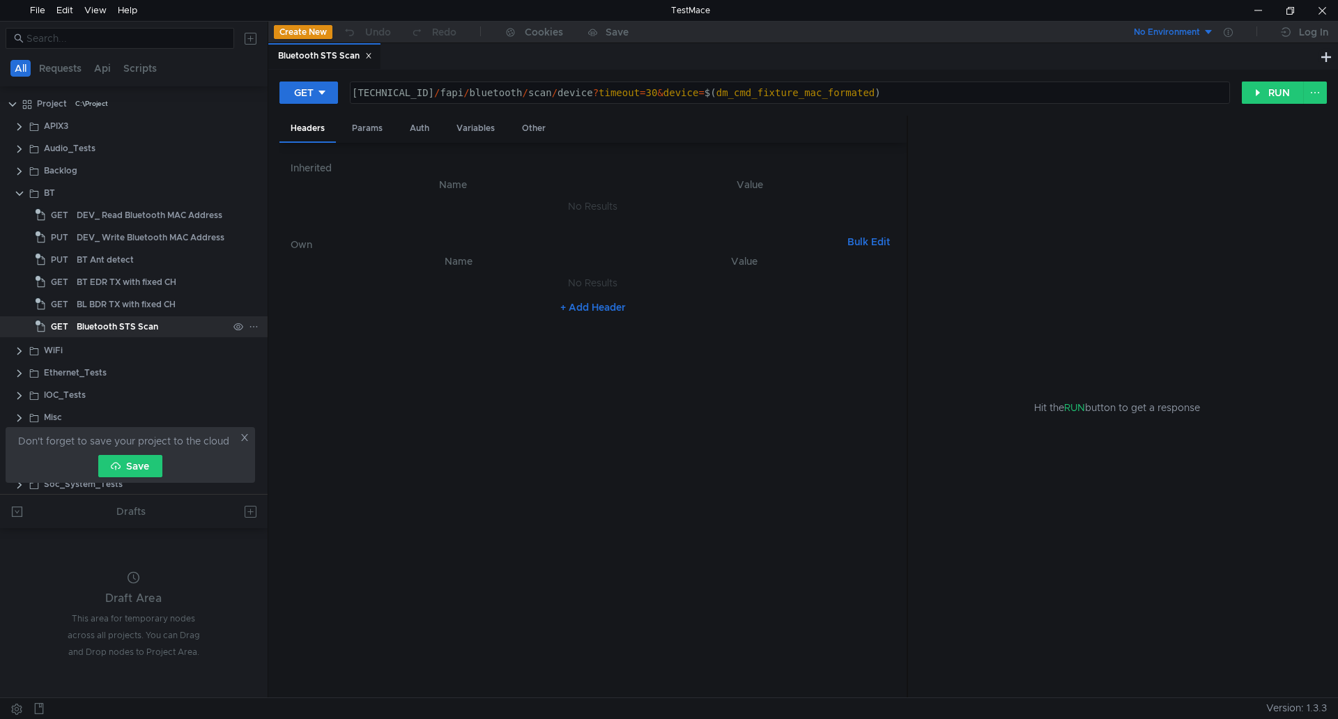
click at [139, 321] on div "Bluetooth STS Scan" at bounding box center [118, 326] width 82 height 21
click at [312, 92] on div "GET" at bounding box center [304, 92] width 20 height 15
click at [312, 144] on li "POST" at bounding box center [310, 144] width 61 height 22
drag, startPoint x: 736, startPoint y: 91, endPoint x: 914, endPoint y: 86, distance: 177.8
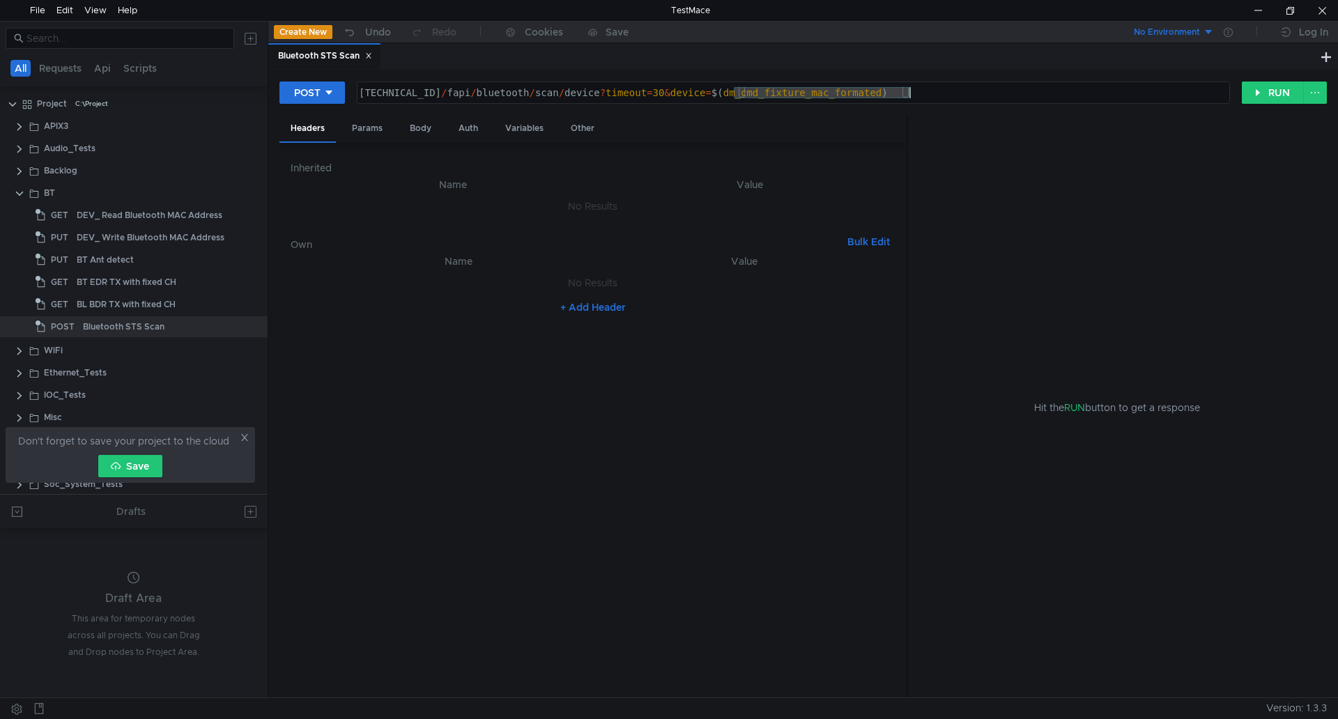
click at [914, 86] on div "160.48.199.99:8080 / fapi / bluetooth / scan / device ? timeout = 30 & device =…" at bounding box center [794, 92] width 872 height 21
type textarea "[TECHNICAL_ID]/fapi/bluetooth/scan/device?timeout=30&device=28:34:FF:64:32:AD"
click at [1251, 97] on button "RUN" at bounding box center [1273, 93] width 62 height 22
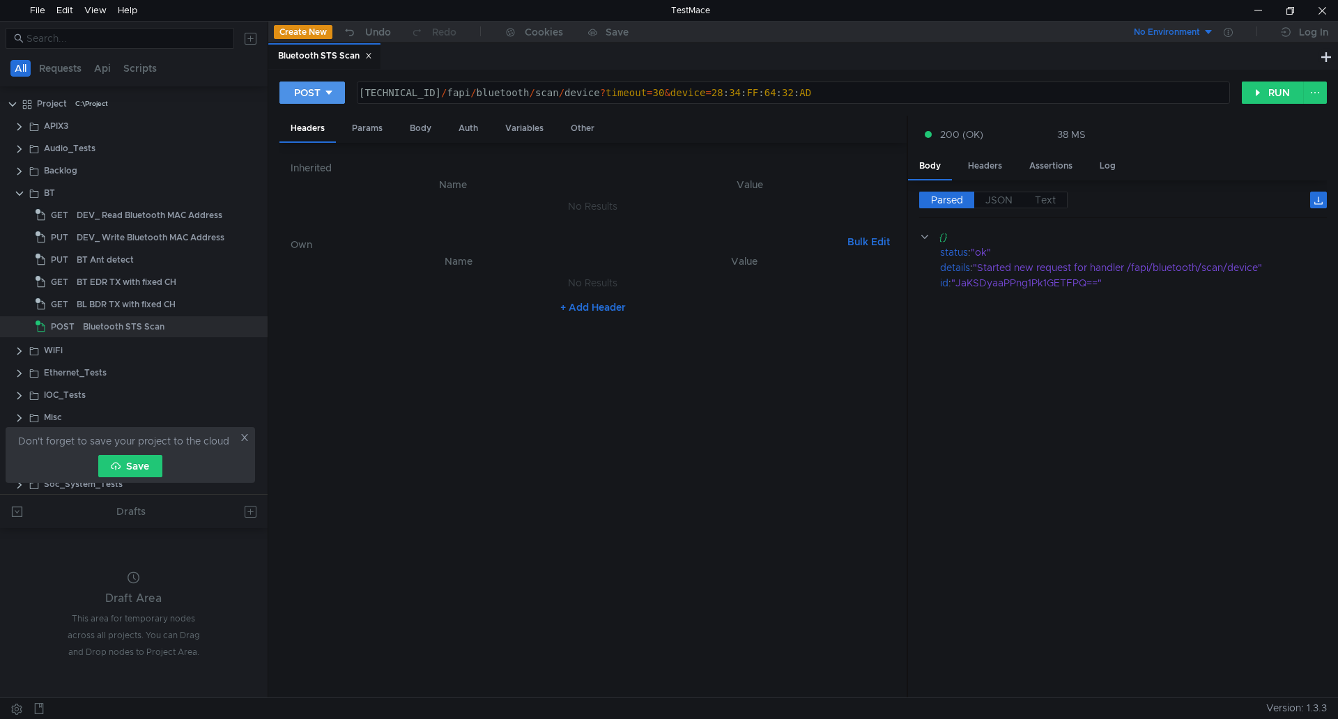
click at [332, 94] on icon at bounding box center [329, 93] width 10 height 10
click at [319, 123] on li "GET" at bounding box center [313, 122] width 66 height 22
click at [1260, 97] on button "RUN" at bounding box center [1273, 93] width 62 height 22
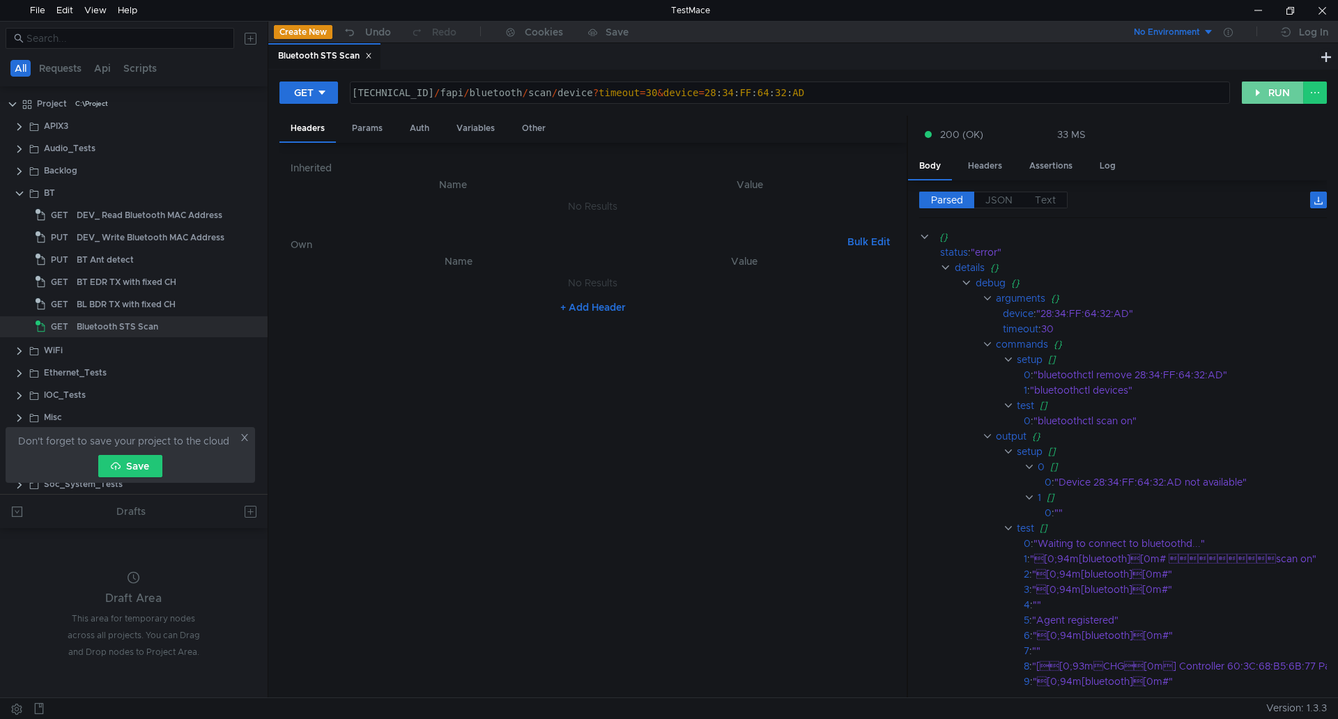
click at [1265, 95] on button "RUN" at bounding box center [1273, 93] width 62 height 22
click at [327, 91] on icon at bounding box center [322, 93] width 10 height 10
click at [323, 133] on li "POST" at bounding box center [310, 144] width 61 height 22
click at [1260, 89] on button "RUN" at bounding box center [1273, 93] width 62 height 22
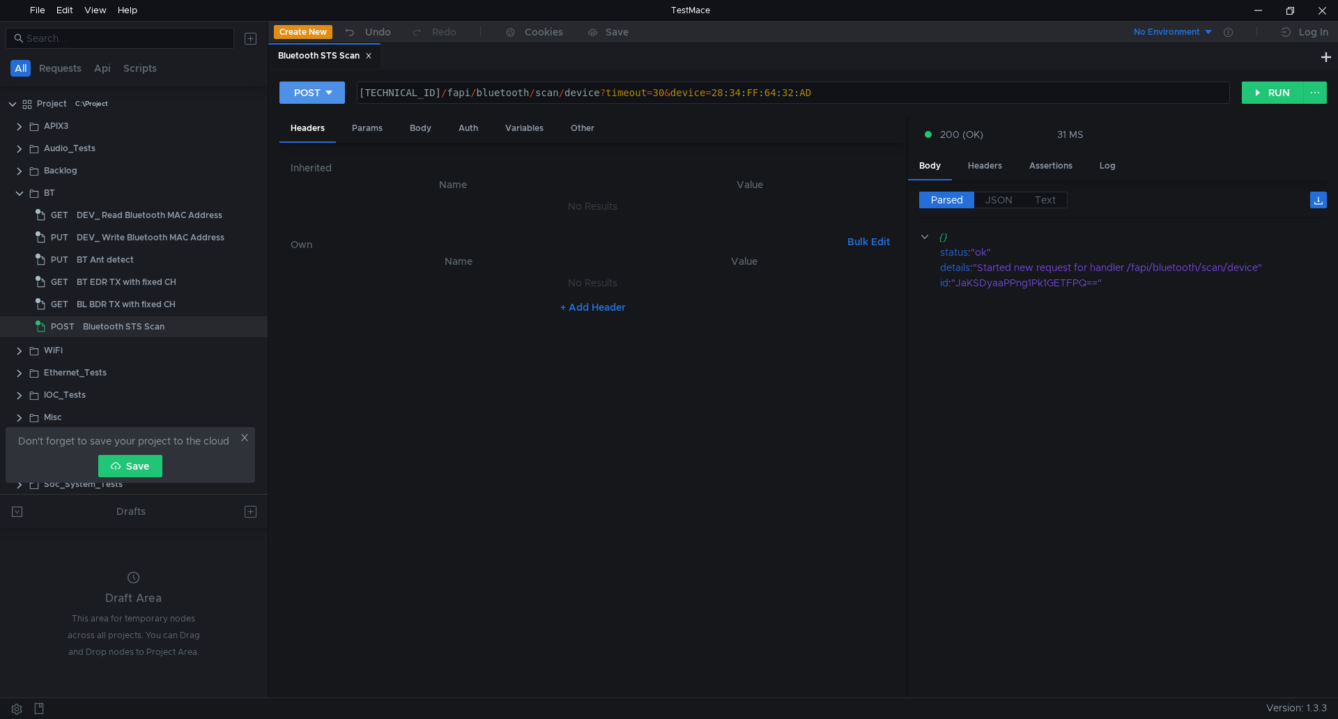
click at [333, 102] on button "POST" at bounding box center [313, 93] width 66 height 22
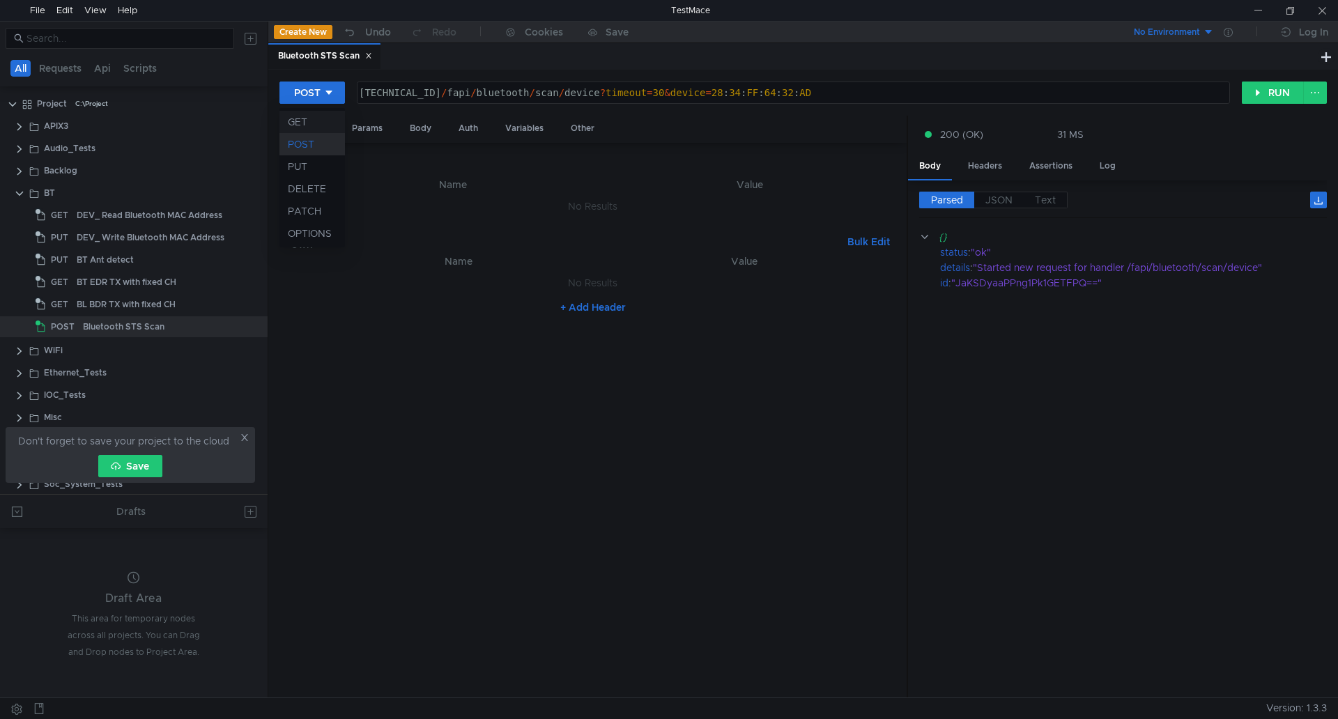
click at [305, 126] on li "GET" at bounding box center [313, 122] width 66 height 22
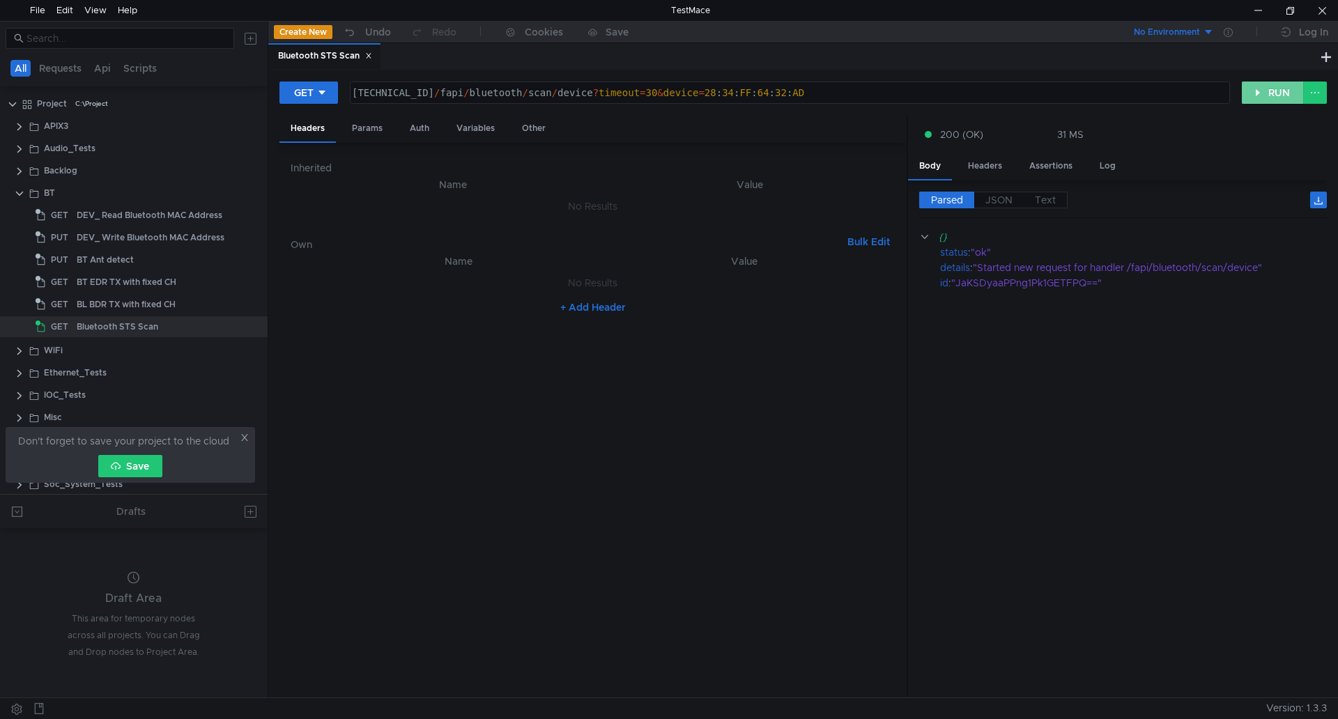
click at [1281, 91] on button "RUN" at bounding box center [1273, 93] width 62 height 22
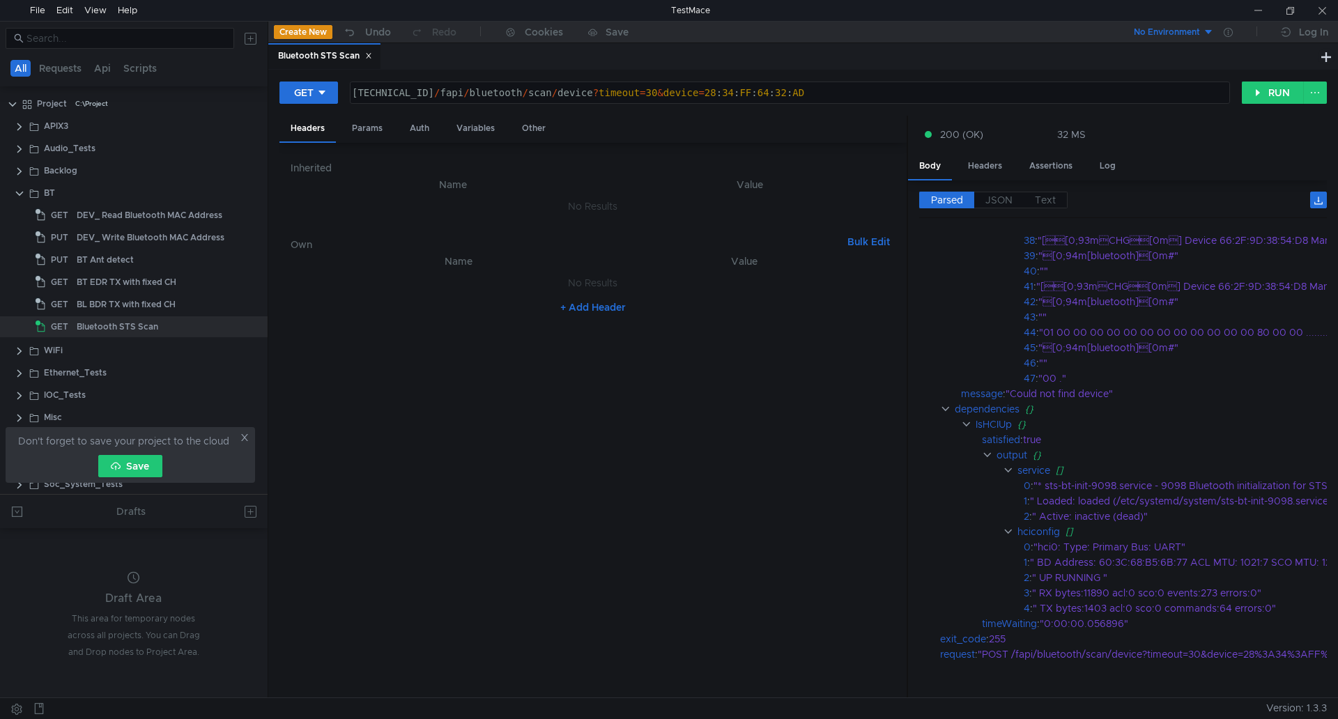
scroll to position [976, 0]
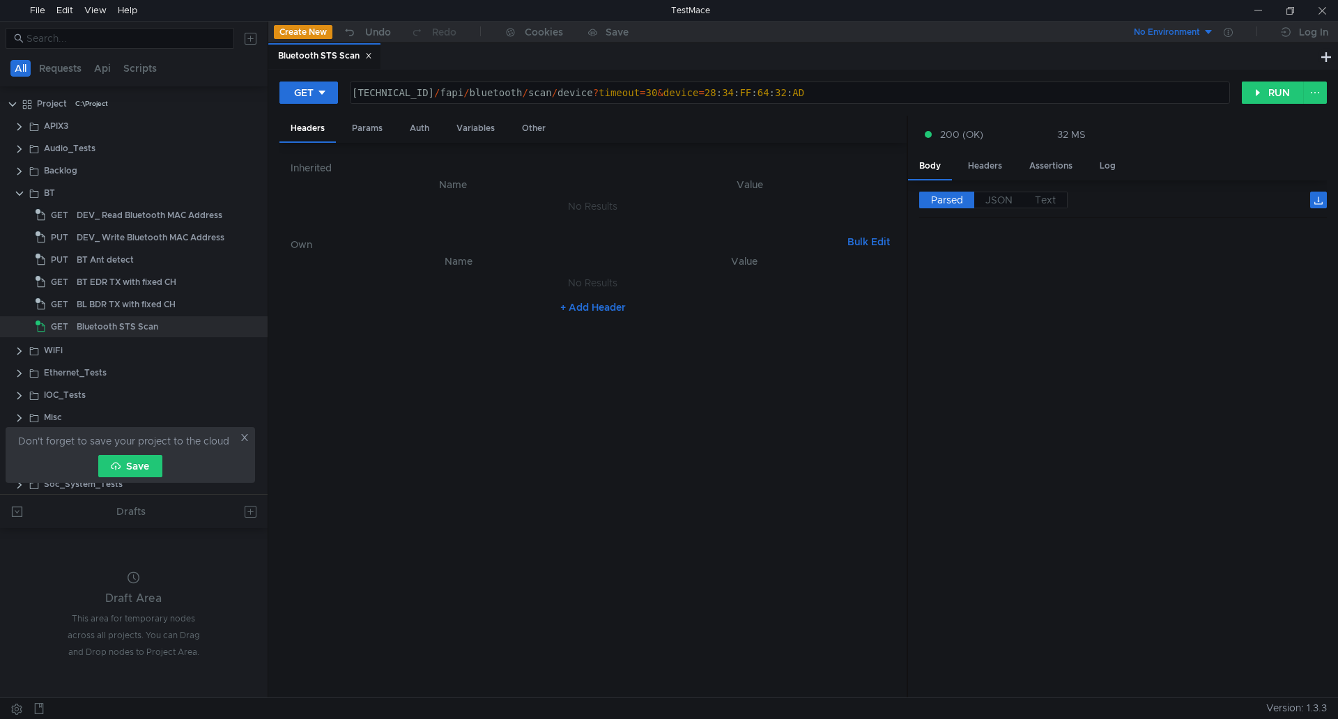
scroll to position [976, 0]
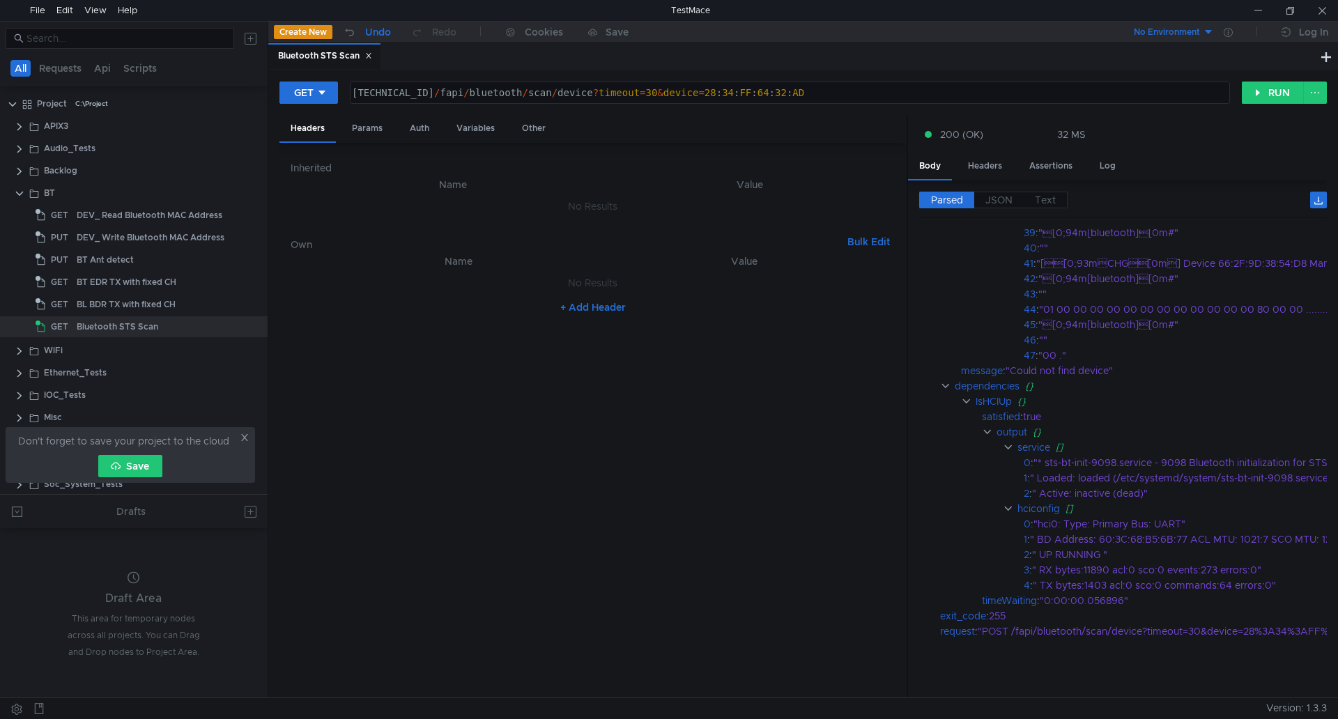
click at [364, 31] on button "Undo" at bounding box center [366, 32] width 68 height 21
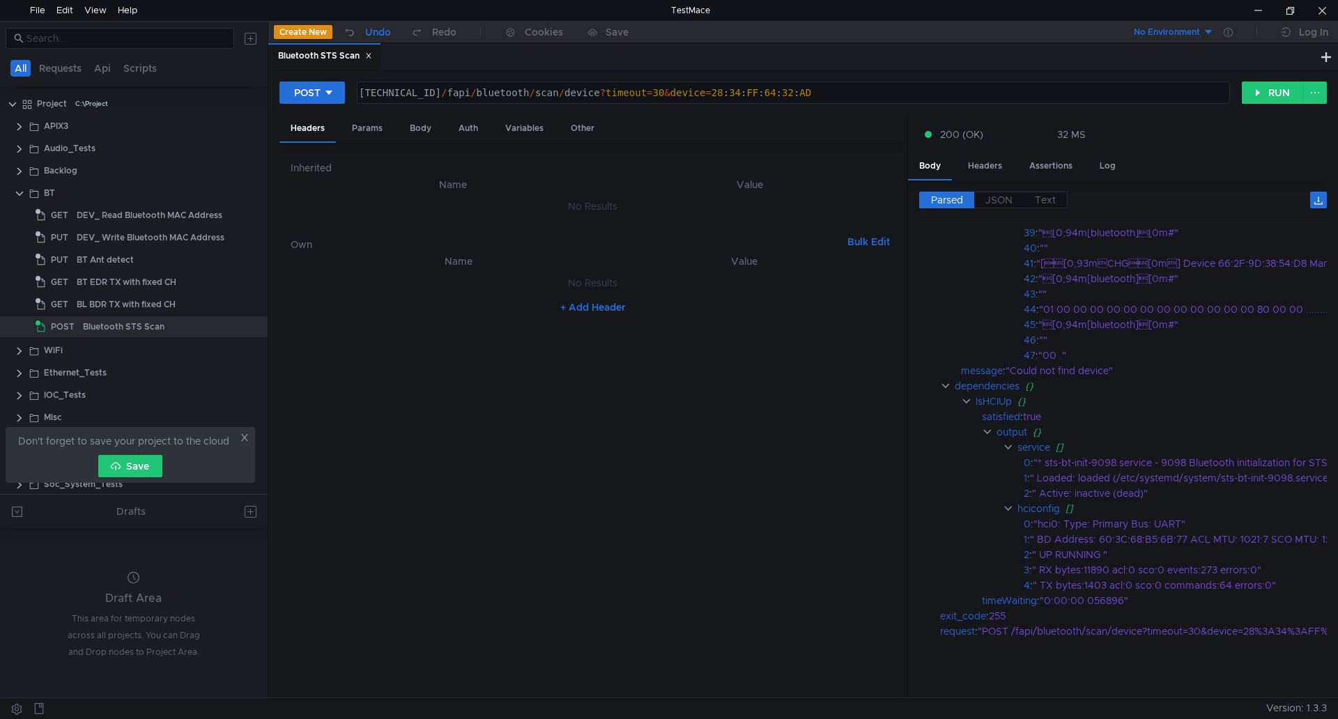
click at [364, 31] on button "Undo" at bounding box center [366, 32] width 68 height 21
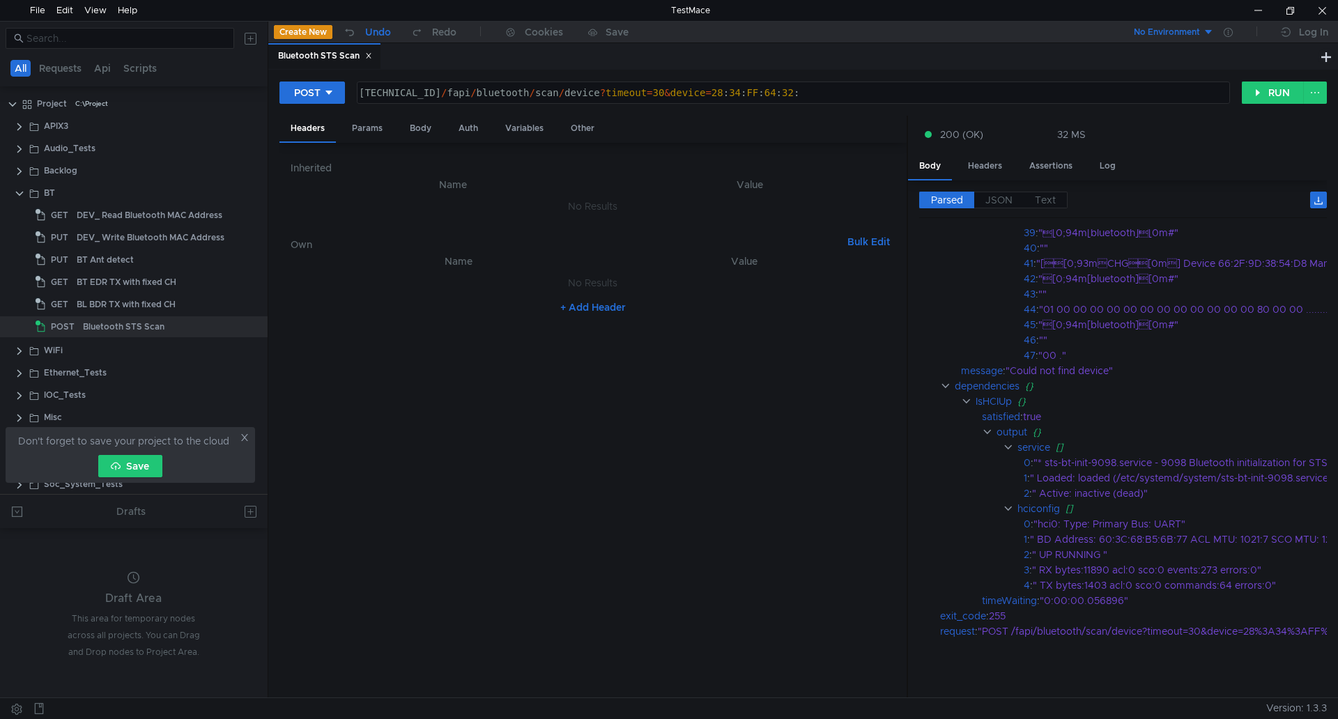
click at [364, 31] on button "Undo" at bounding box center [366, 32] width 68 height 21
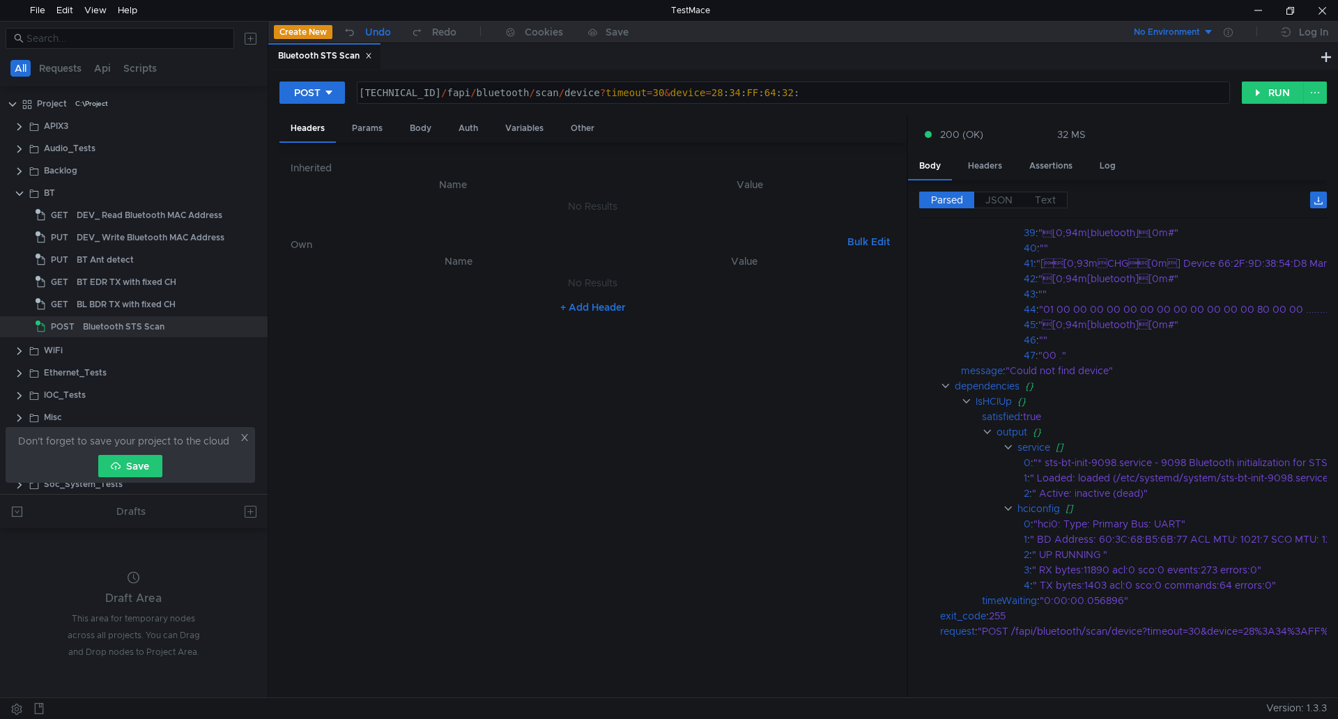
click at [364, 31] on button "Undo" at bounding box center [366, 32] width 68 height 21
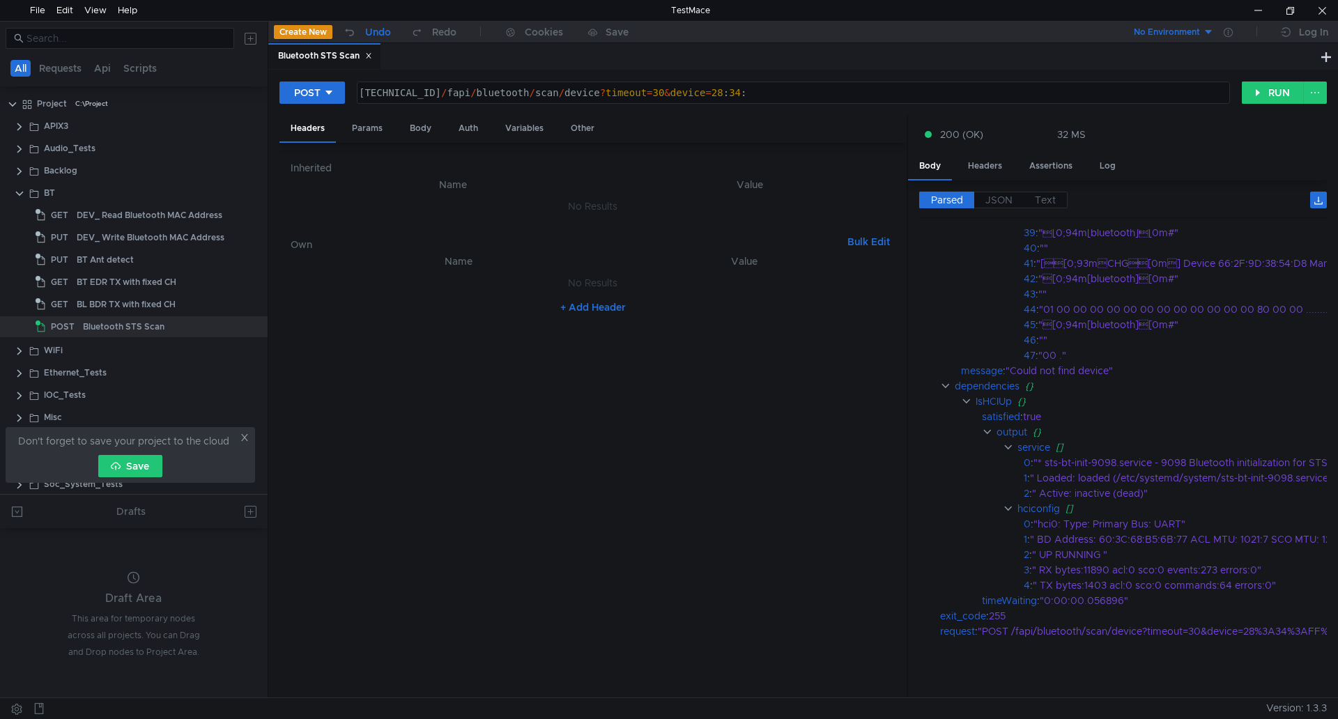
click at [364, 31] on button "Undo" at bounding box center [366, 32] width 68 height 21
click at [462, 37] on button "Redo" at bounding box center [434, 32] width 66 height 21
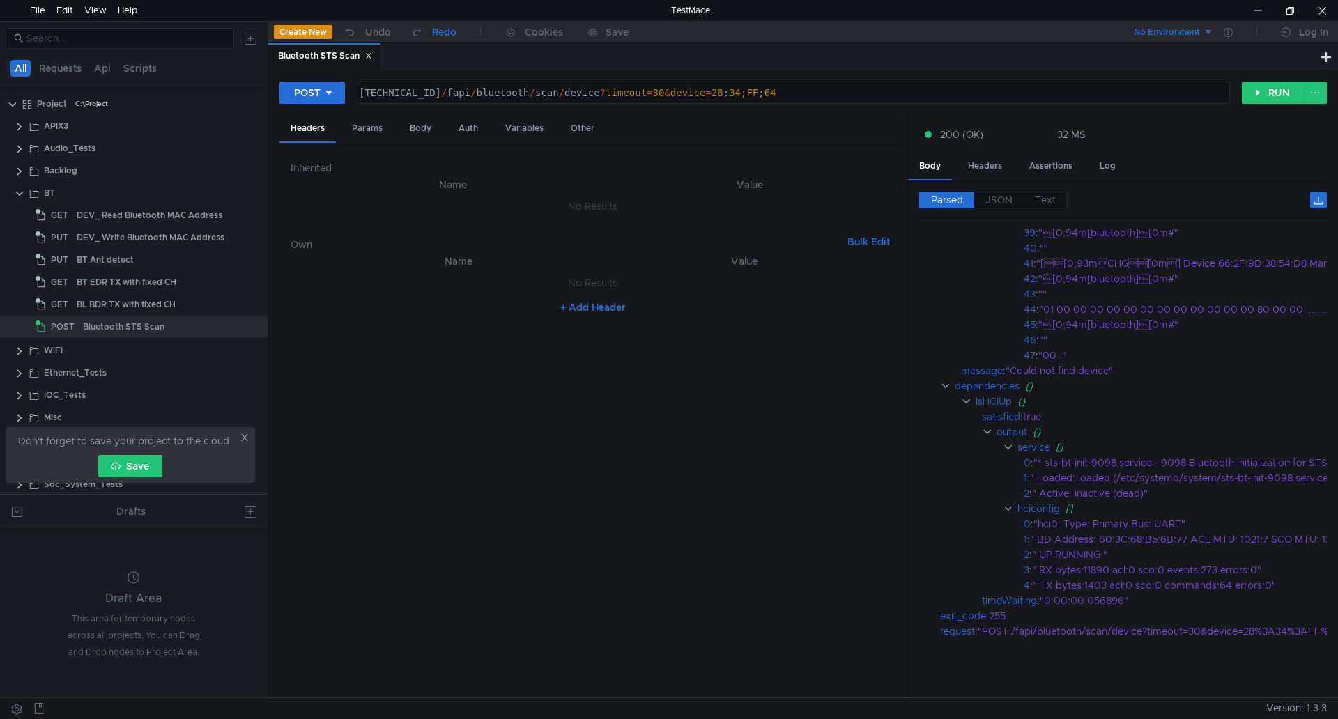
click at [462, 37] on button "Redo" at bounding box center [434, 32] width 66 height 21
click at [422, 26] on icon at bounding box center [417, 32] width 13 height 13
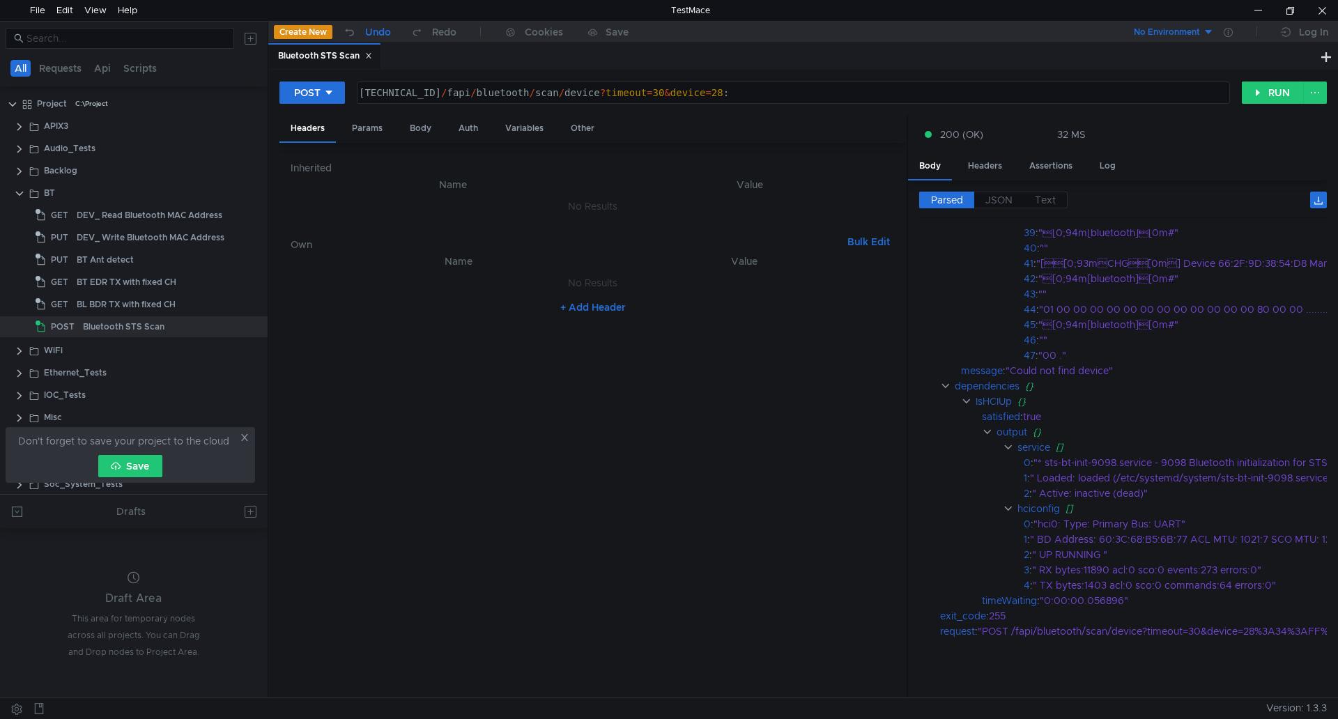
click at [381, 32] on div "Undo" at bounding box center [378, 32] width 26 height 17
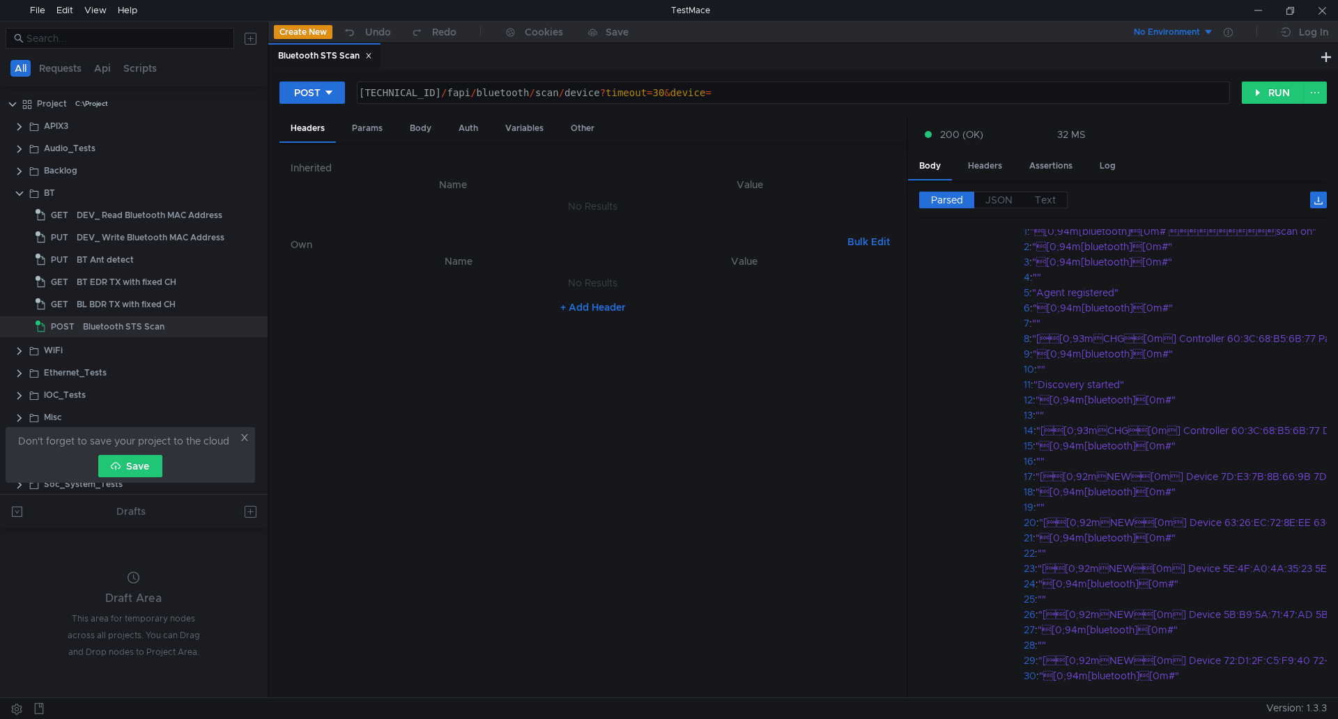
scroll to position [0, 0]
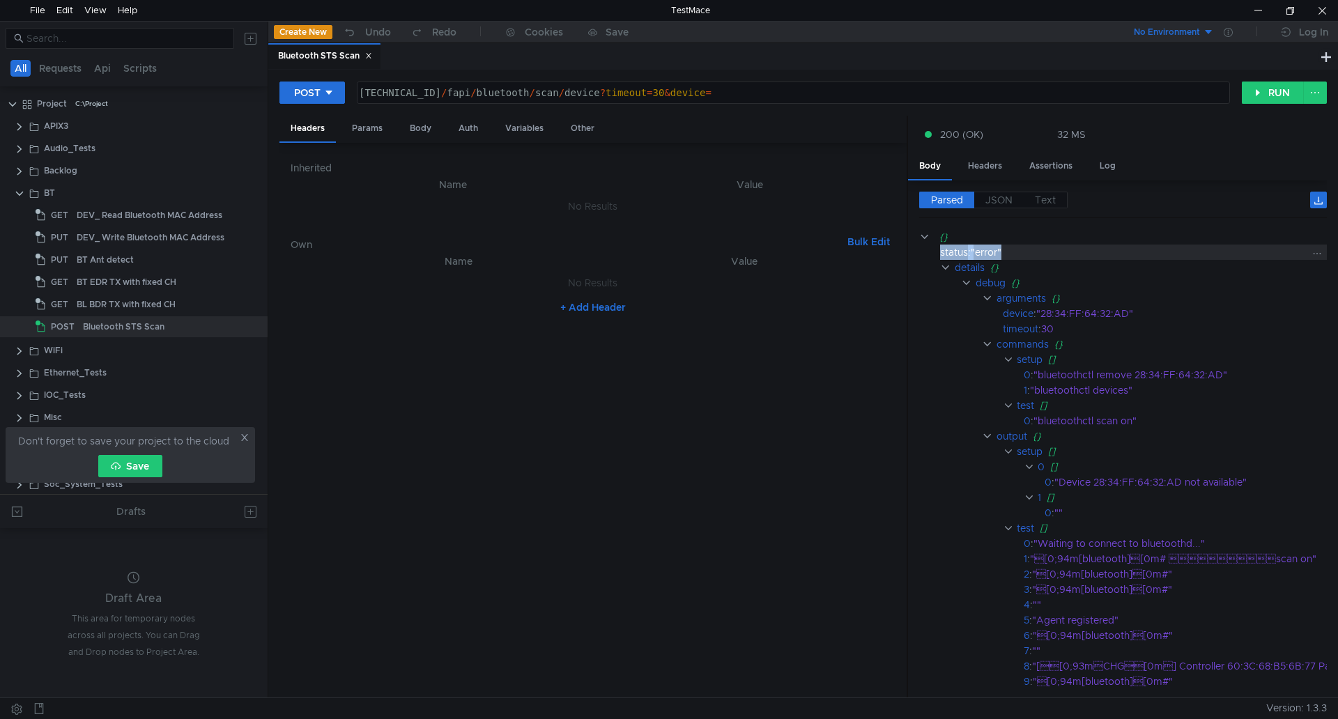
drag, startPoint x: 940, startPoint y: 254, endPoint x: 1028, endPoint y: 245, distance: 88.3
click at [1028, 245] on div "status : "error"" at bounding box center [1186, 252] width 492 height 15
copy div "status : "error""
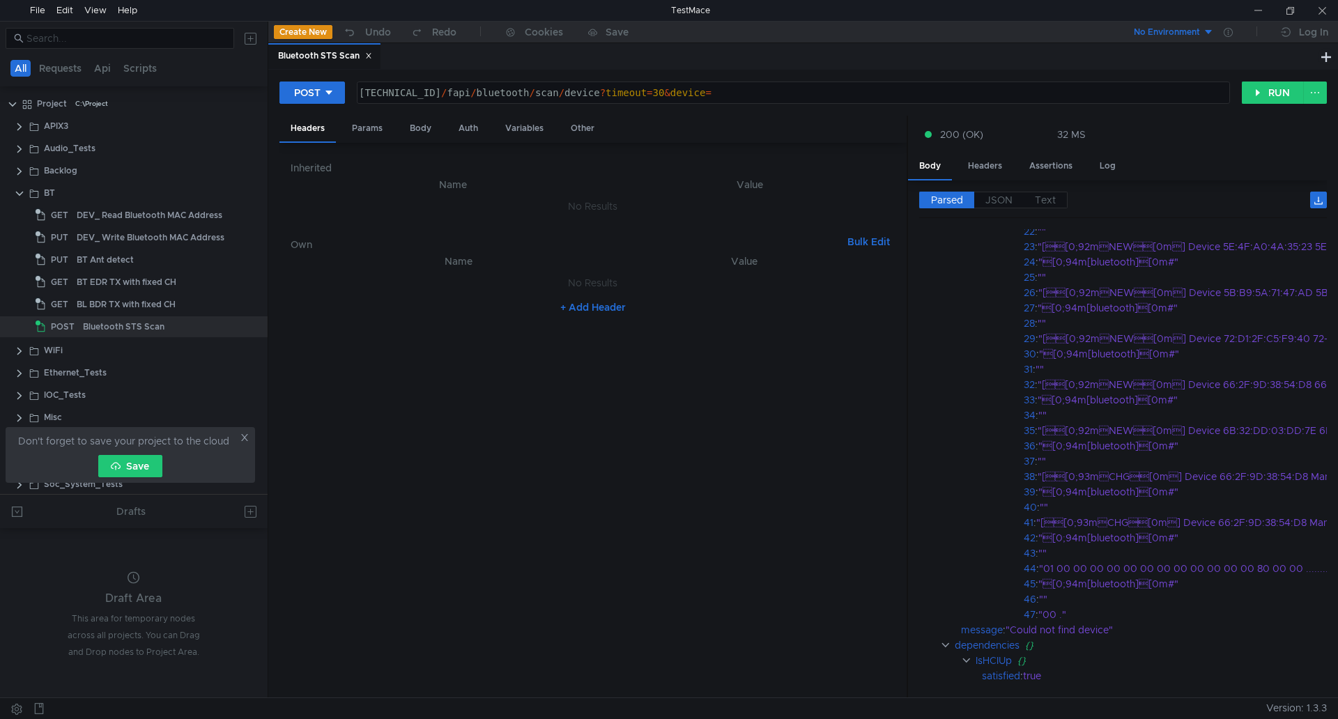
scroll to position [986, 0]
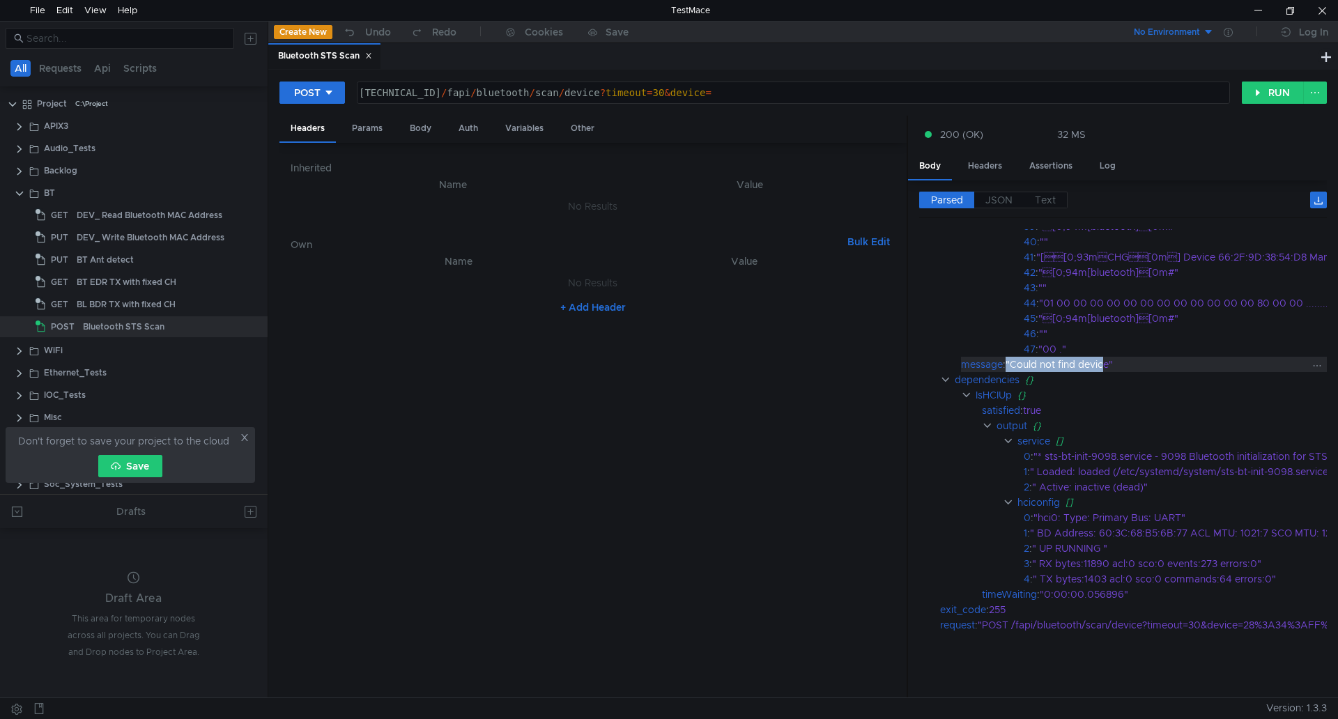
drag, startPoint x: 955, startPoint y: 356, endPoint x: 1108, endPoint y: 355, distance: 153.4
click at [1108, 357] on app-tour-anchor "message : "Could not find device"" at bounding box center [1217, 364] width 597 height 15
click at [1122, 357] on div ""Could not find device"" at bounding box center [1252, 364] width 492 height 15
drag, startPoint x: 1132, startPoint y: 355, endPoint x: 962, endPoint y: 353, distance: 170.1
click at [962, 357] on div "message : "Could not find device"" at bounding box center [1239, 364] width 556 height 15
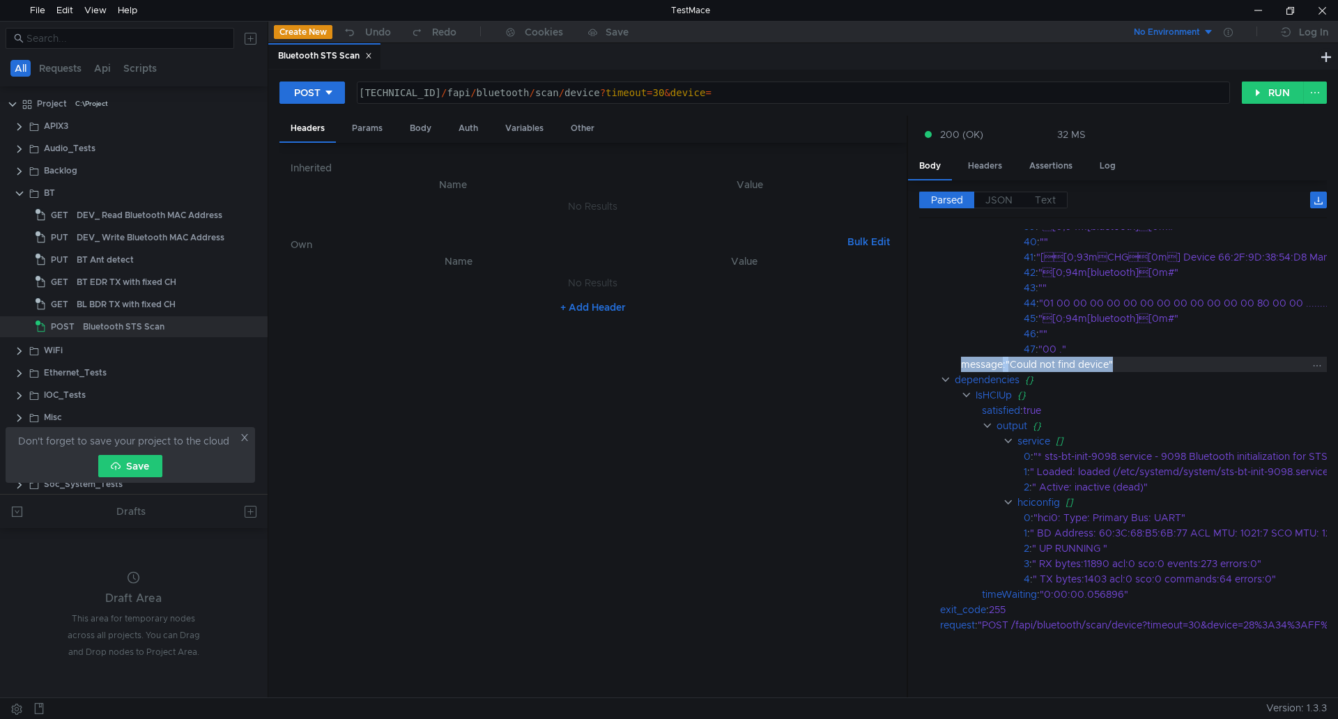
copy div "message : "Could not find device""
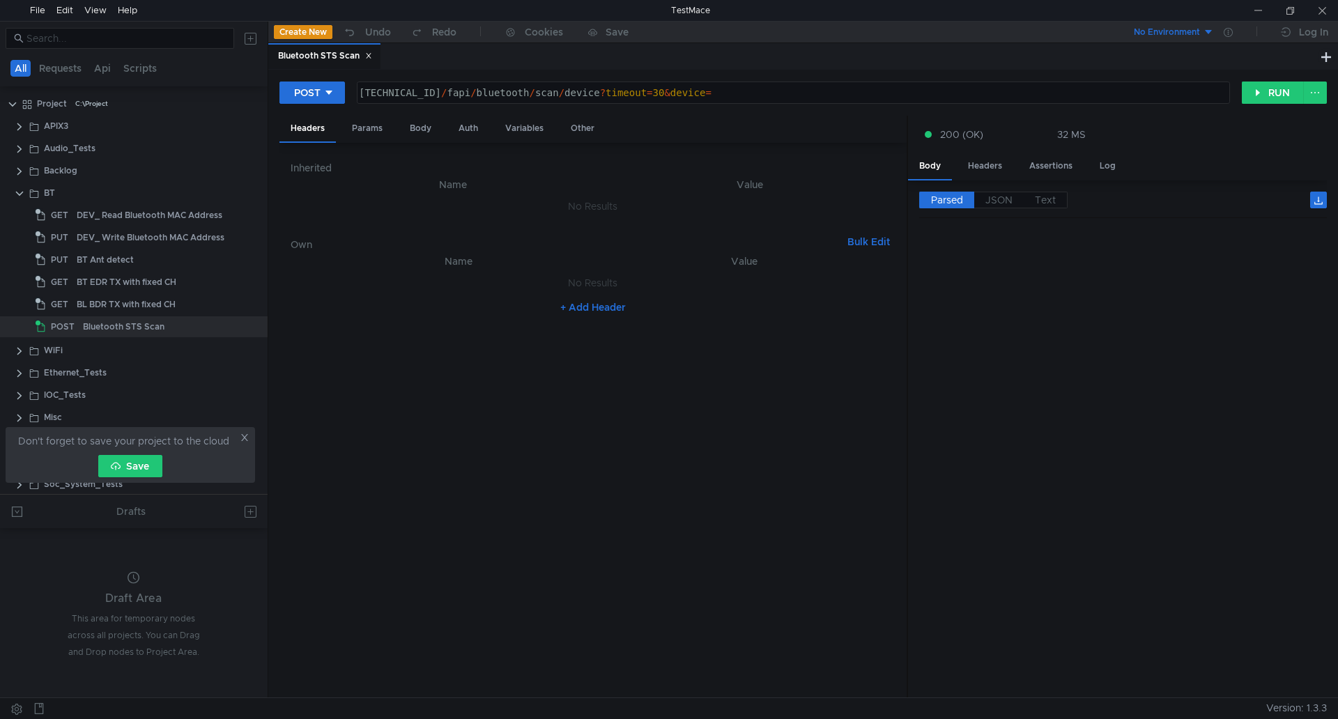
scroll to position [986, 0]
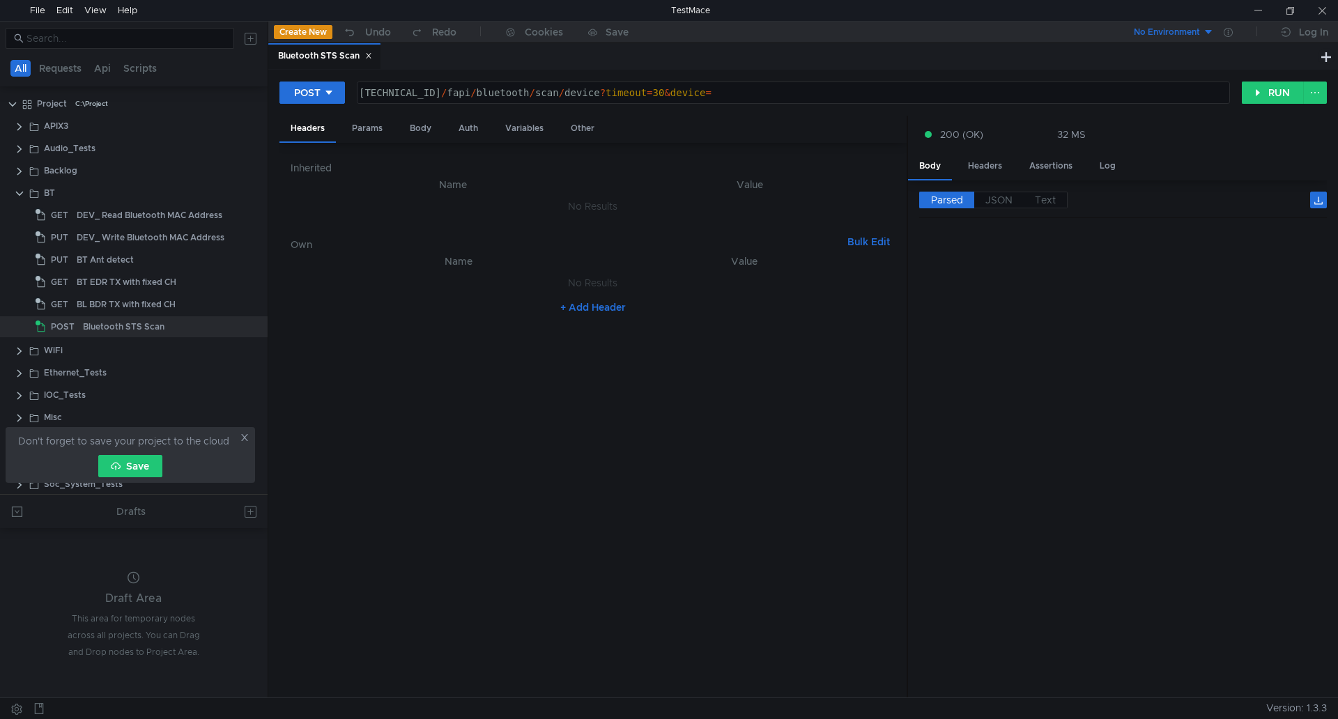
scroll to position [986, 0]
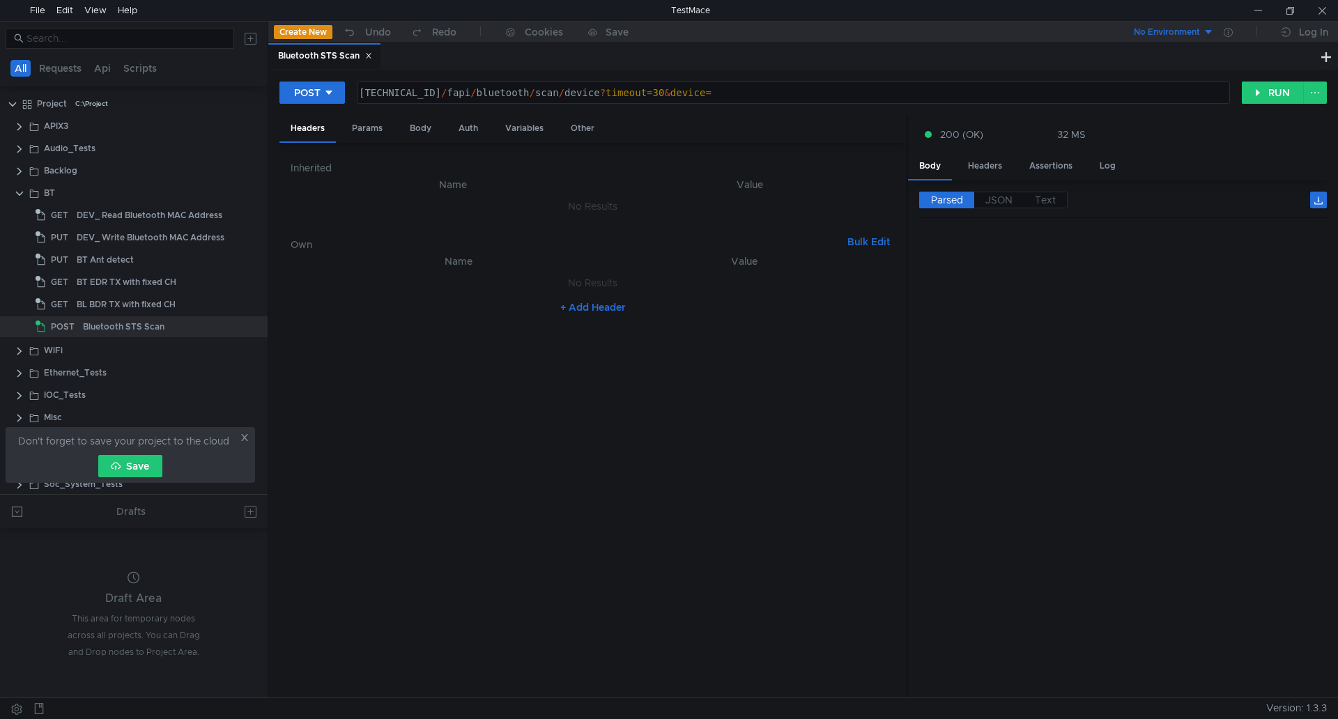
scroll to position [986, 0]
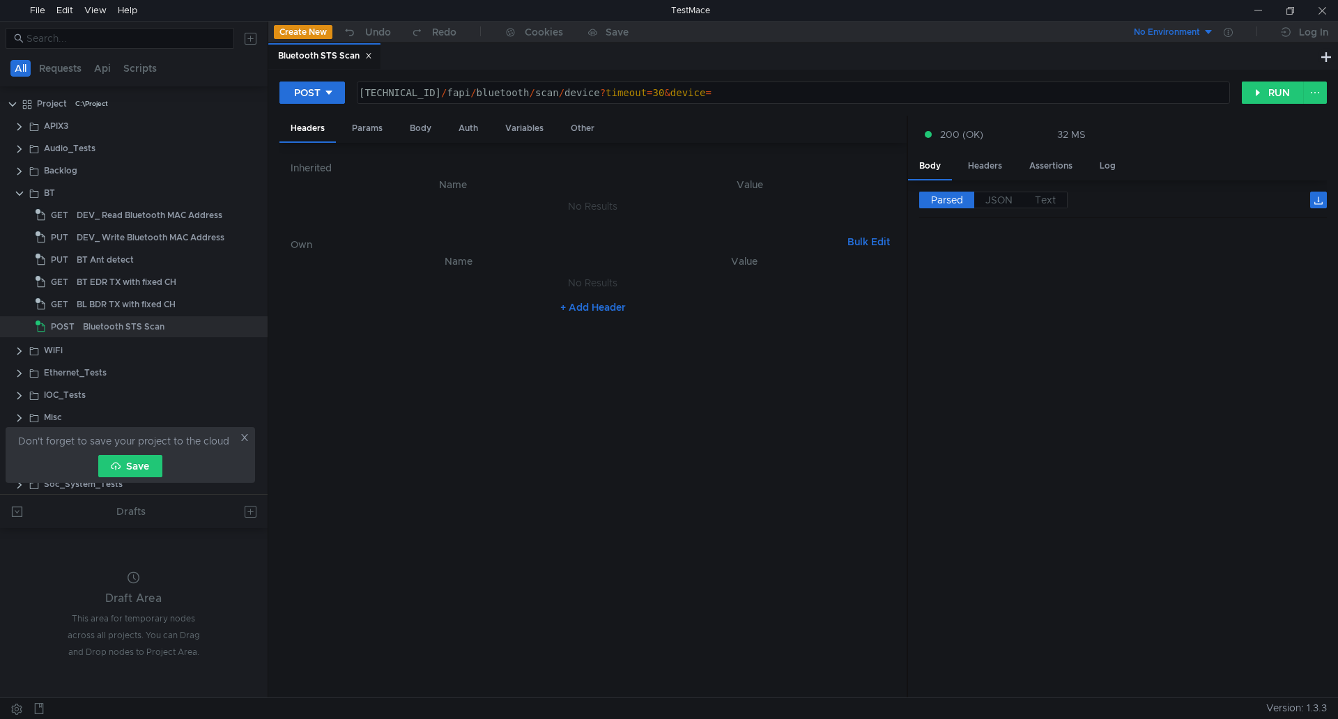
scroll to position [986, 0]
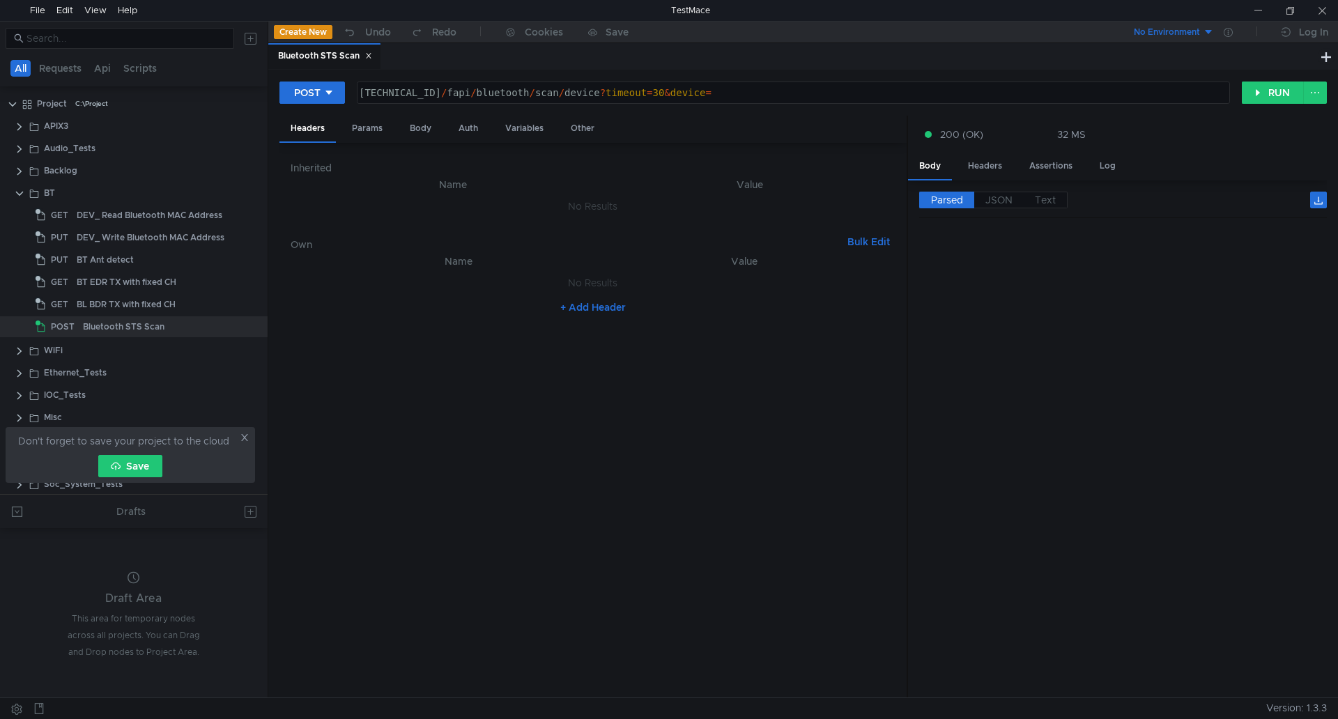
scroll to position [986, 0]
